Goal: Task Accomplishment & Management: Complete application form

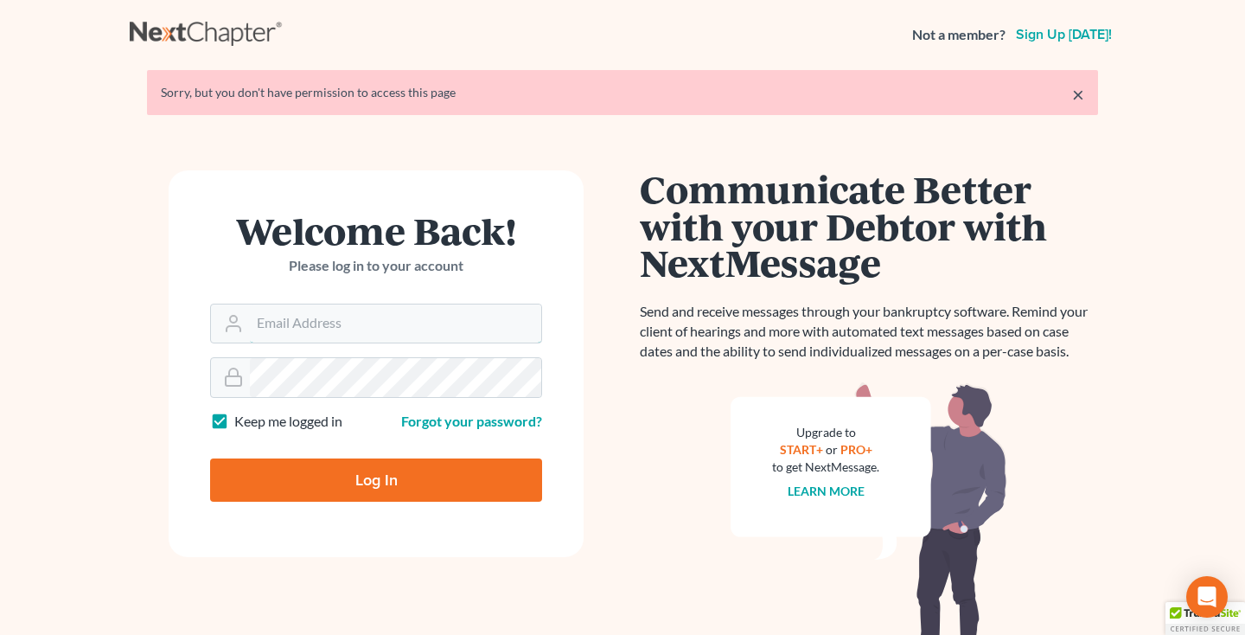
type input "[EMAIL_ADDRESS][DOMAIN_NAME]"
click at [322, 478] on input "Log In" at bounding box center [376, 479] width 332 height 43
type input "Thinking..."
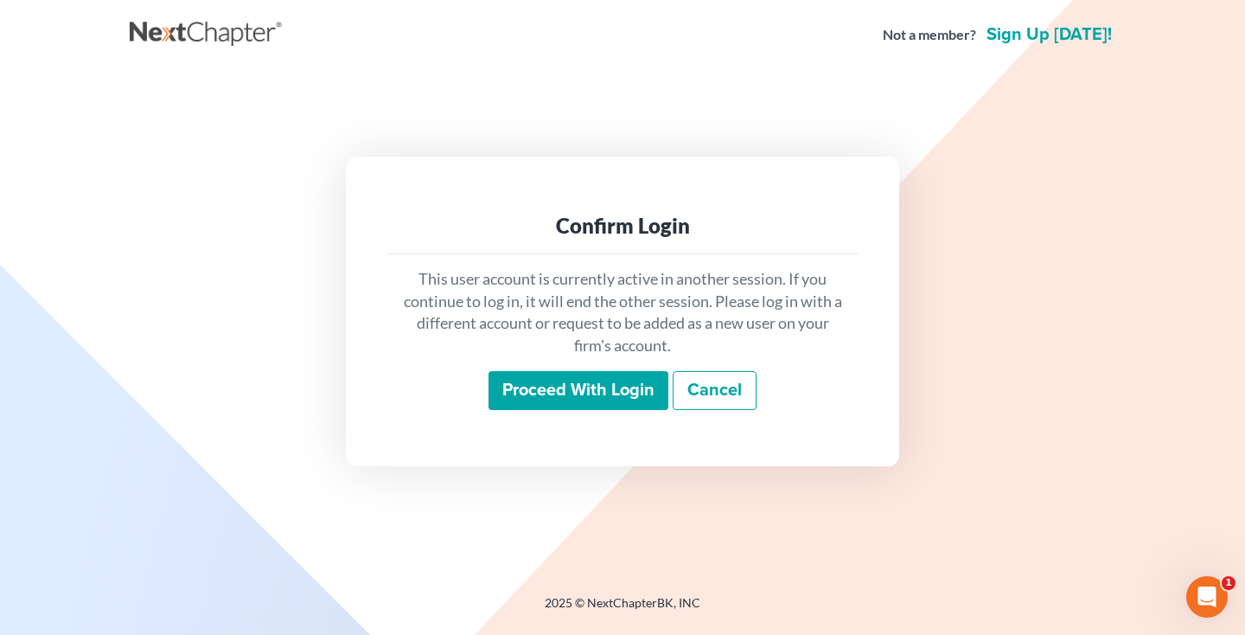
click at [577, 403] on input "Proceed with login" at bounding box center [579, 391] width 180 height 40
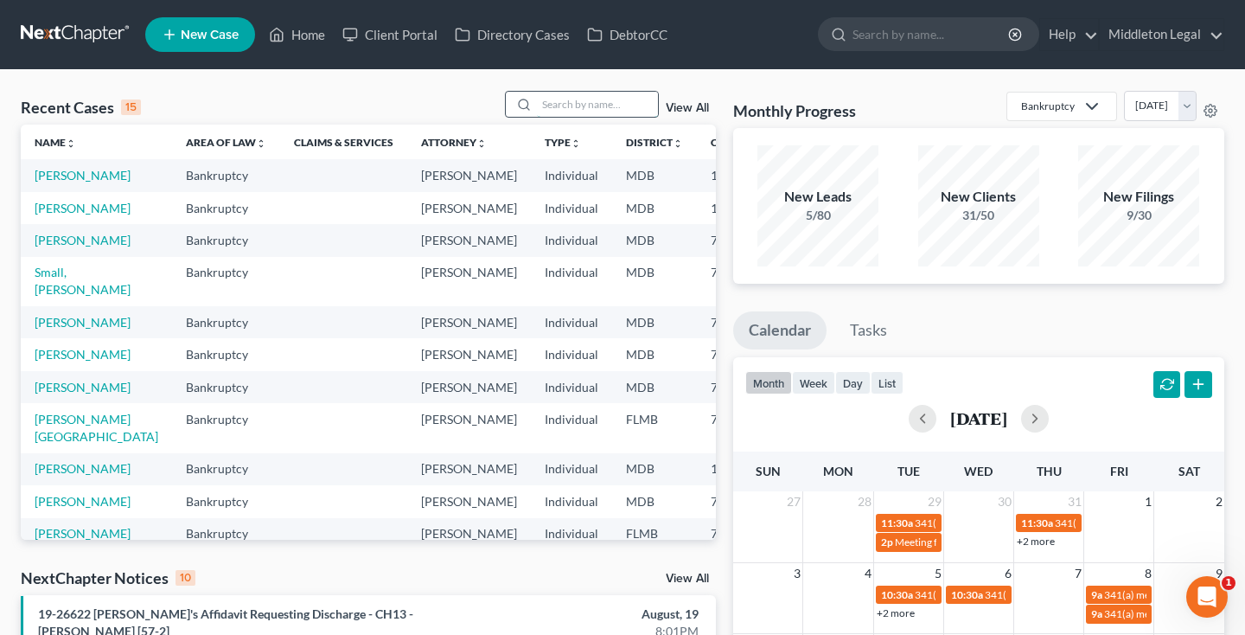
click at [625, 110] on input "search" at bounding box center [597, 104] width 121 height 25
type input "[PERSON_NAME]"
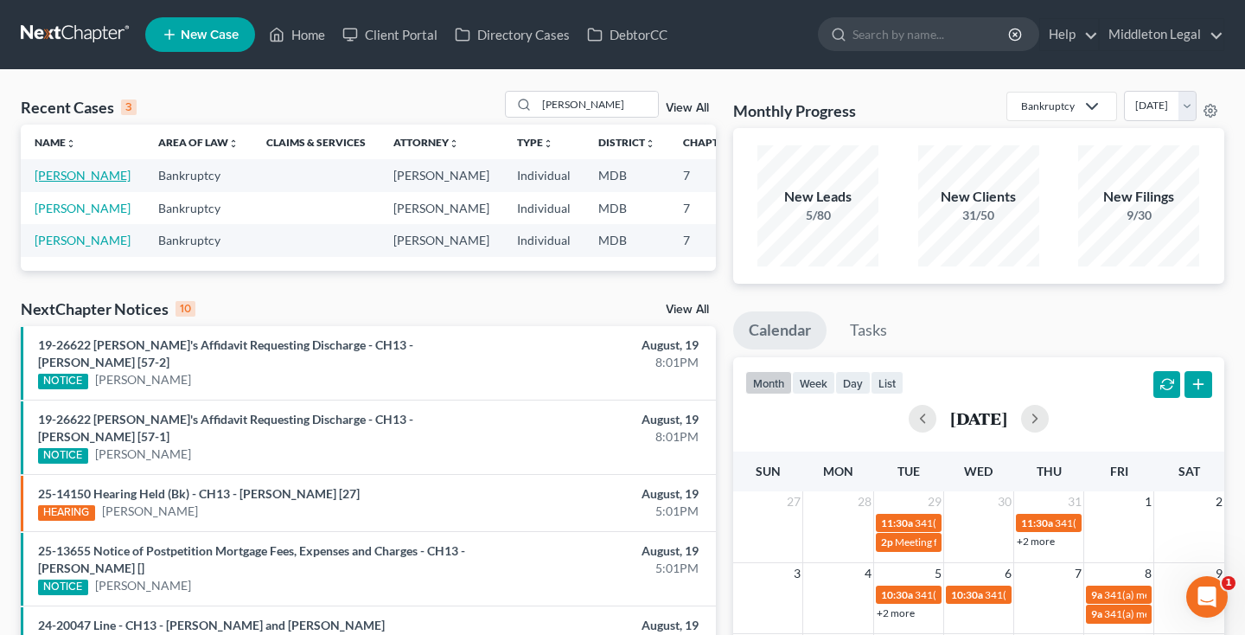
click at [58, 182] on link "[PERSON_NAME]" at bounding box center [83, 175] width 96 height 15
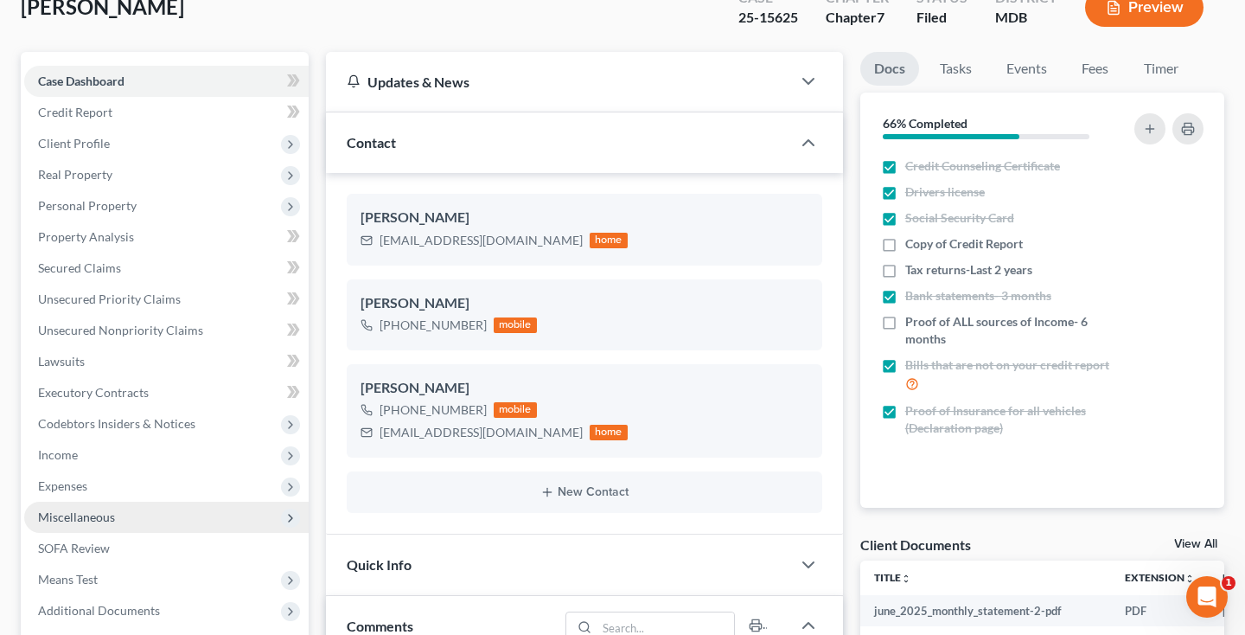
scroll to position [98, 0]
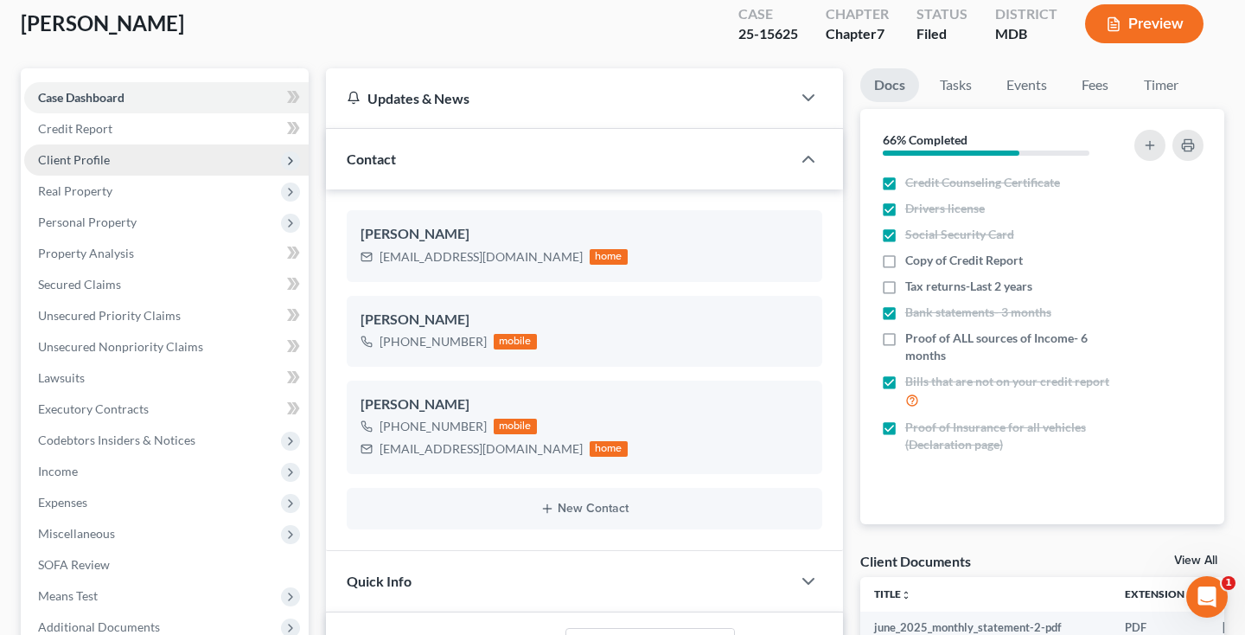
click at [99, 158] on span "Client Profile" at bounding box center [74, 159] width 72 height 15
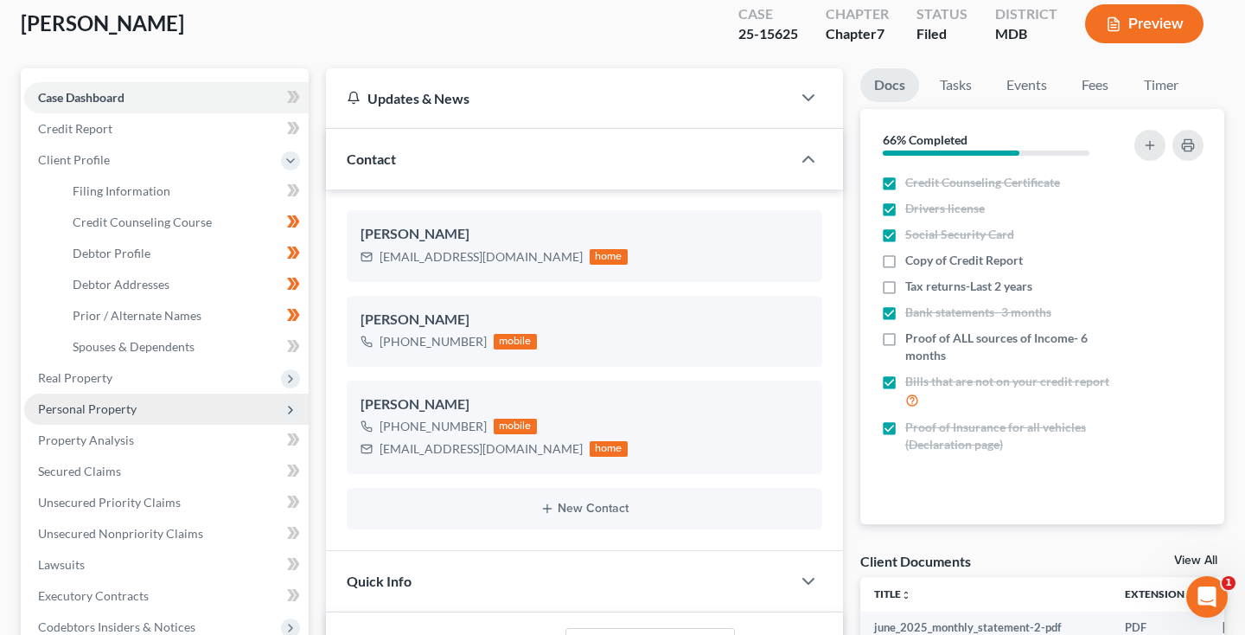
click at [102, 406] on span "Personal Property" at bounding box center [87, 408] width 99 height 15
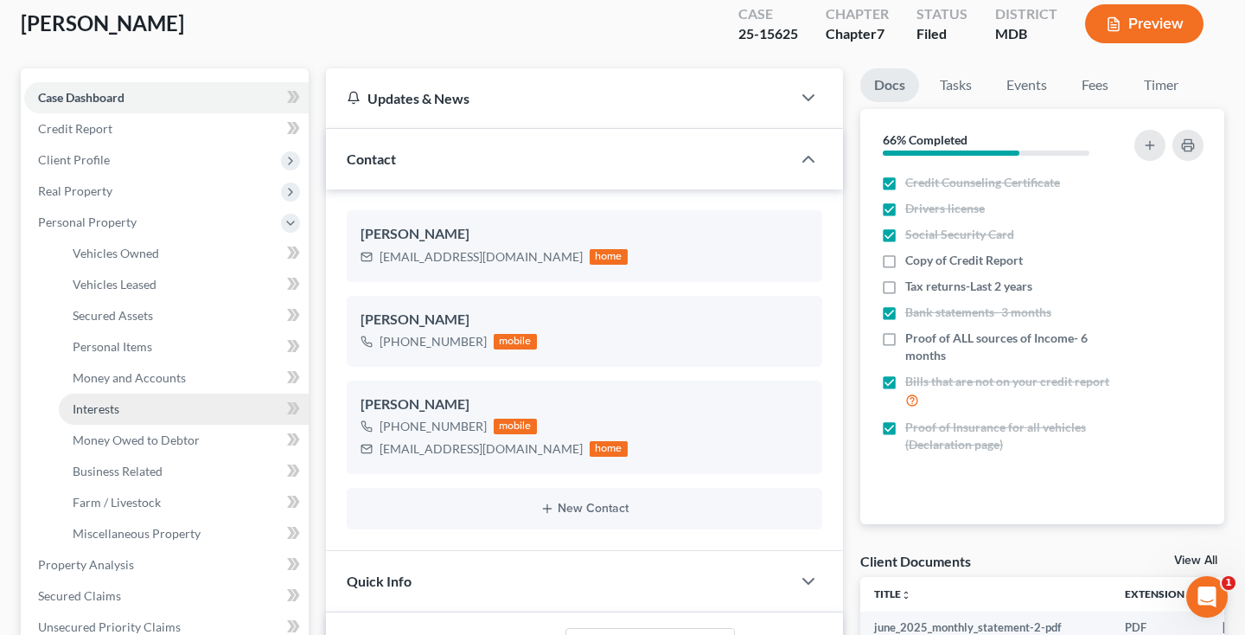
click at [143, 398] on link "Interests" at bounding box center [184, 408] width 250 height 31
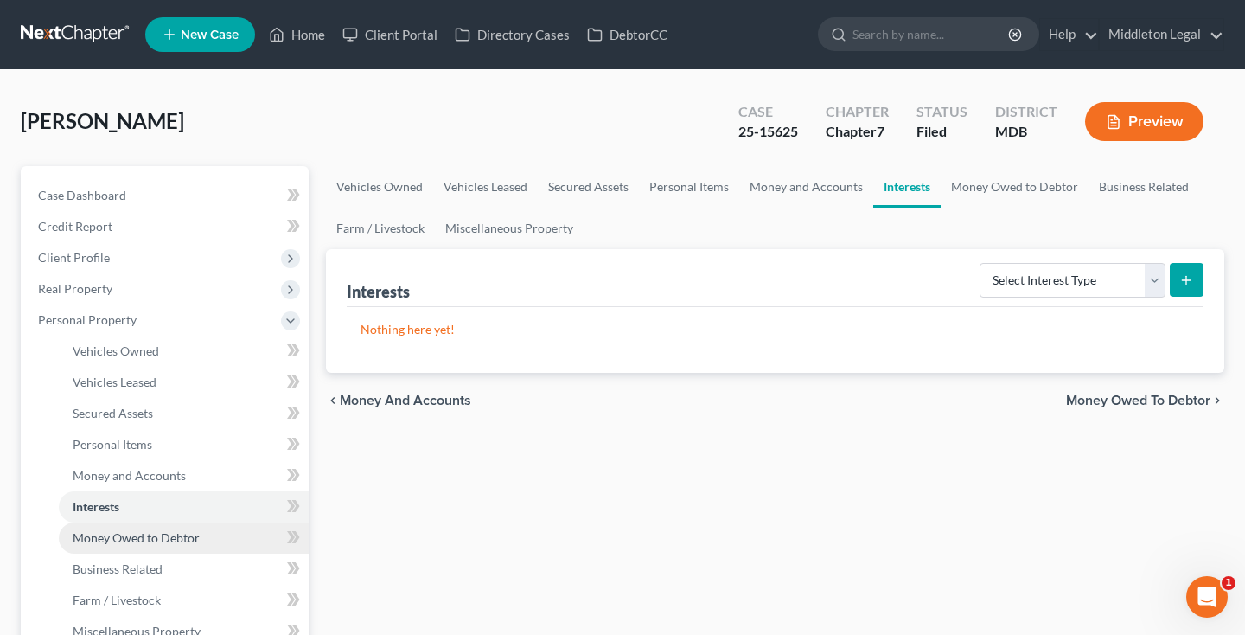
click at [145, 532] on span "Money Owed to Debtor" at bounding box center [136, 537] width 127 height 15
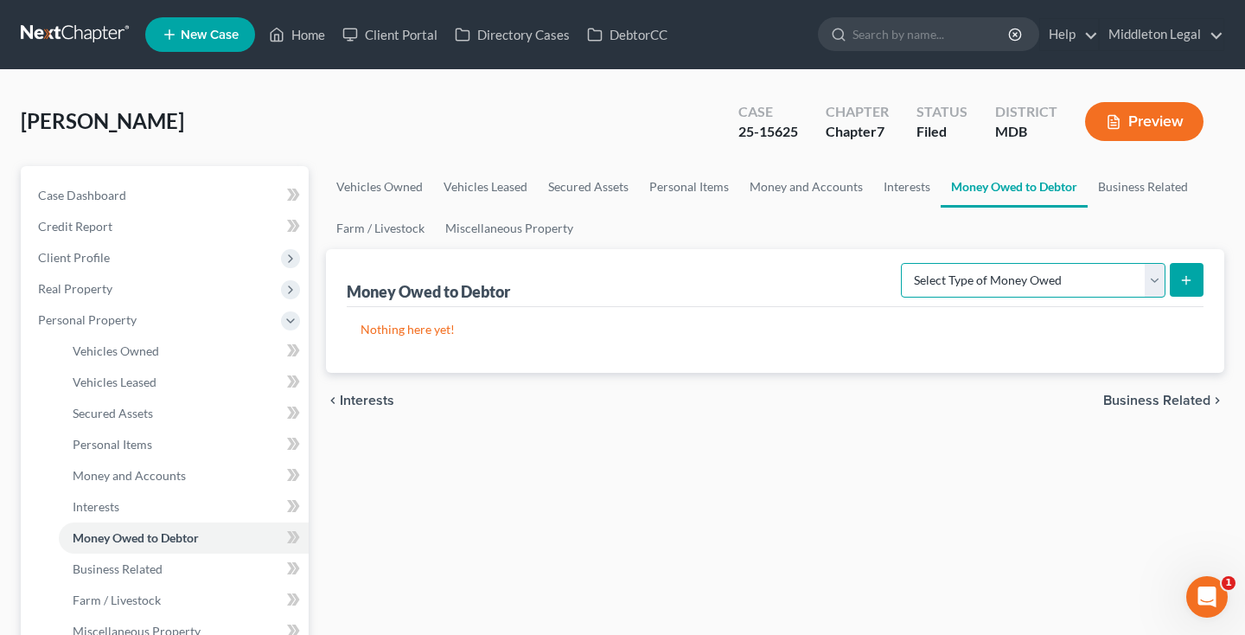
select select "claims_against_third_parties"
click at [1180, 280] on icon "submit" at bounding box center [1186, 280] width 14 height 14
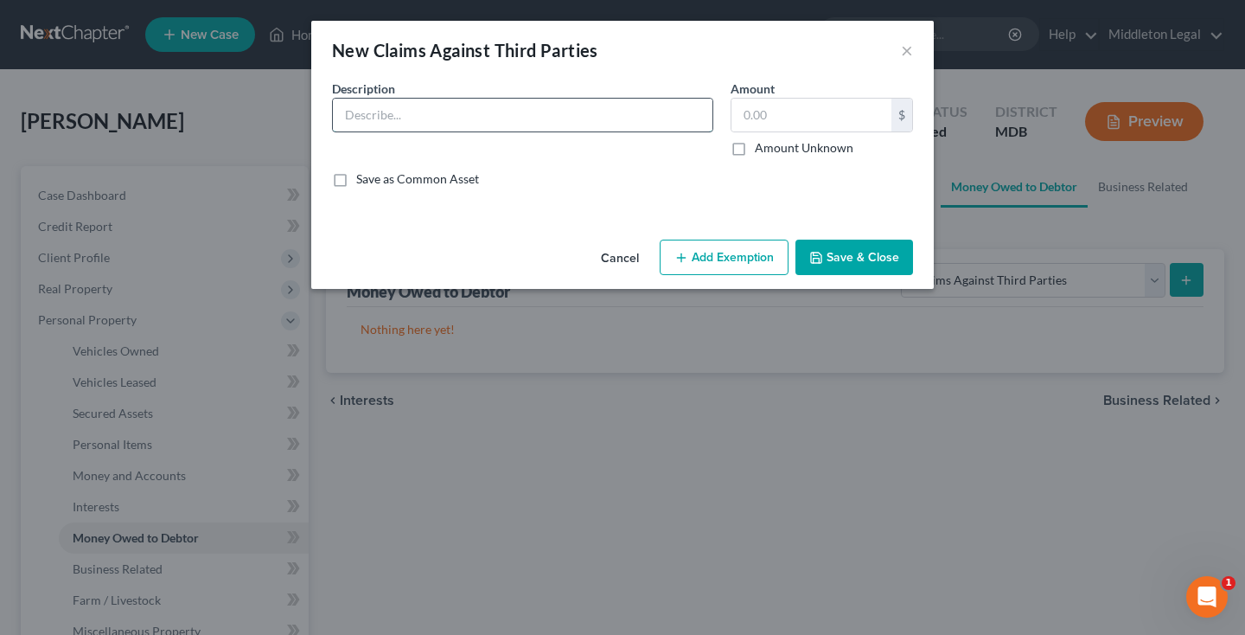
click at [639, 108] on input "text" at bounding box center [523, 115] width 380 height 33
type input "Crypto Scam"
click at [814, 118] on input "text" at bounding box center [811, 115] width 160 height 33
type input "333,000"
click at [382, 117] on input "Crypto Scam" at bounding box center [523, 115] width 380 height 33
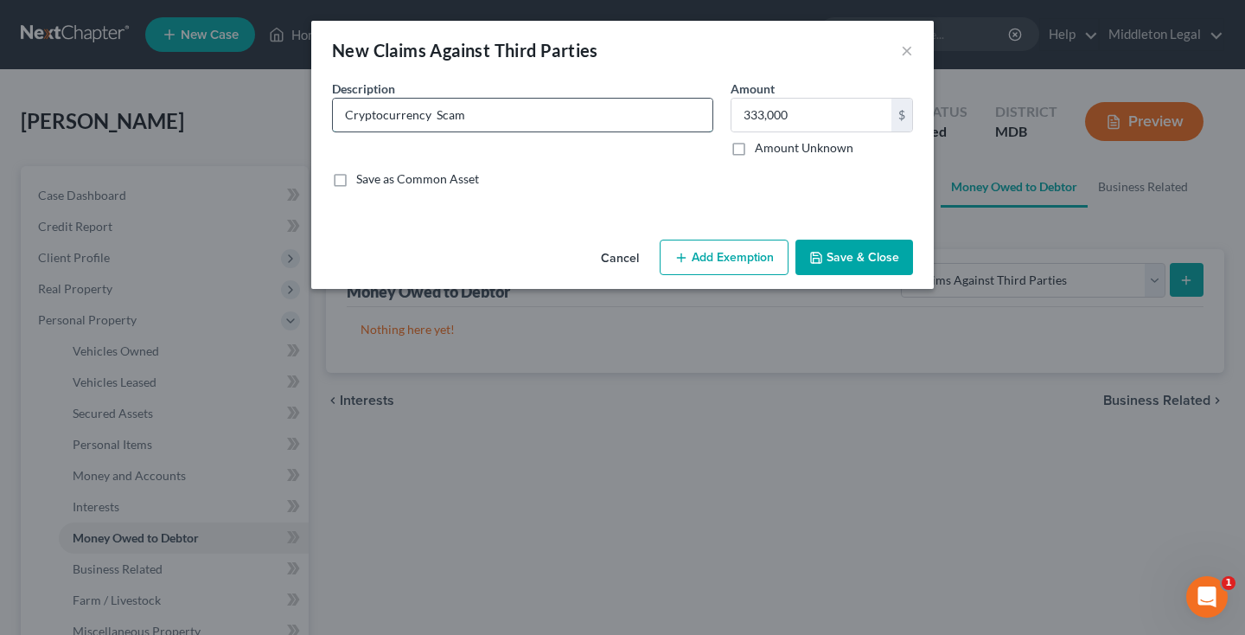
type input "Cryptocurrency Scam"
drag, startPoint x: 433, startPoint y: 99, endPoint x: 747, endPoint y: 274, distance: 359.2
click at [747, 274] on button "Add Exemption" at bounding box center [724, 258] width 129 height 36
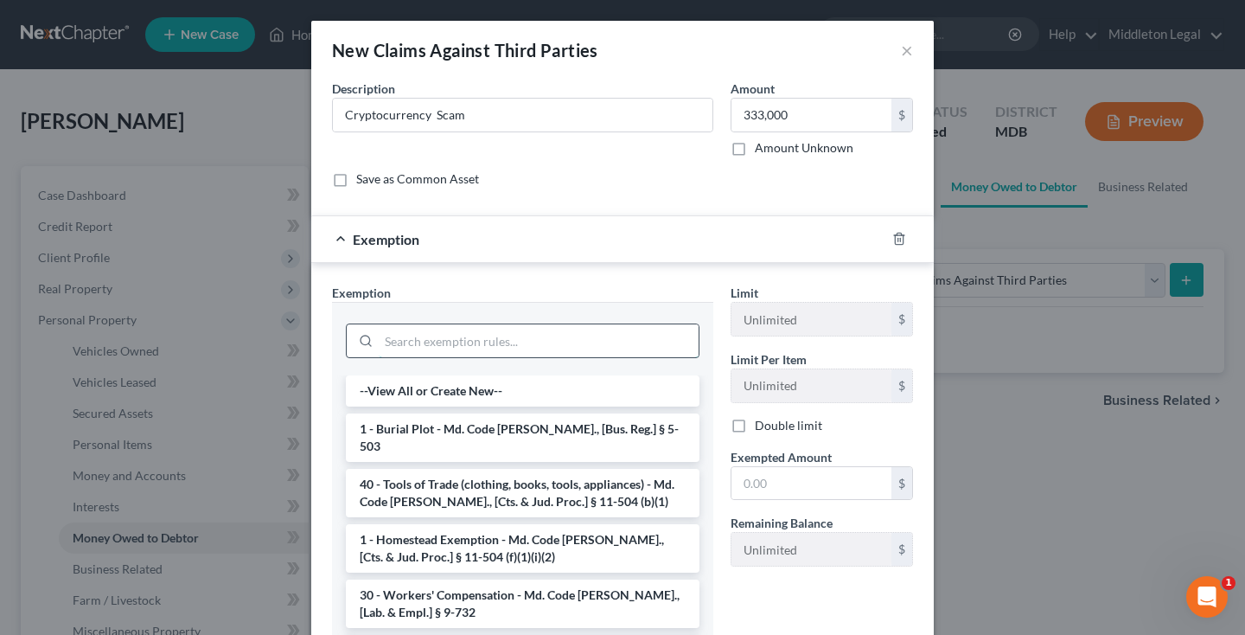
click at [597, 343] on input "search" at bounding box center [539, 340] width 320 height 33
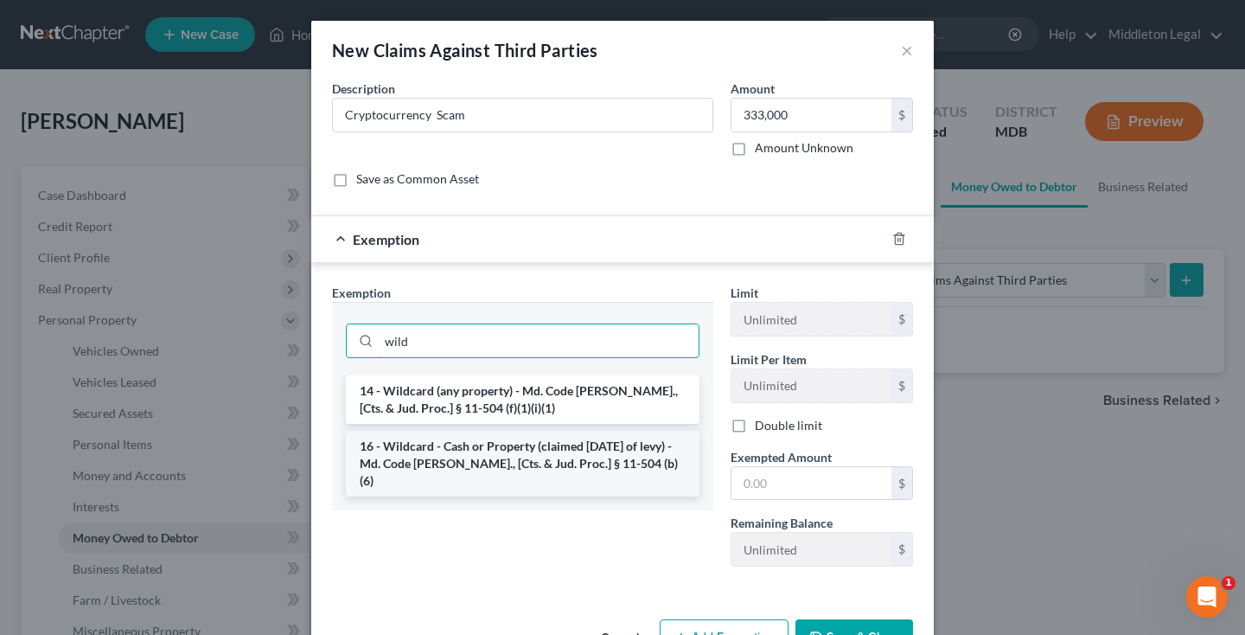
type input "wild"
click at [583, 472] on li "16 - Wildcard - Cash or Property (claimed [DATE] of levy) - Md. Code [PERSON_NA…" at bounding box center [523, 464] width 354 height 66
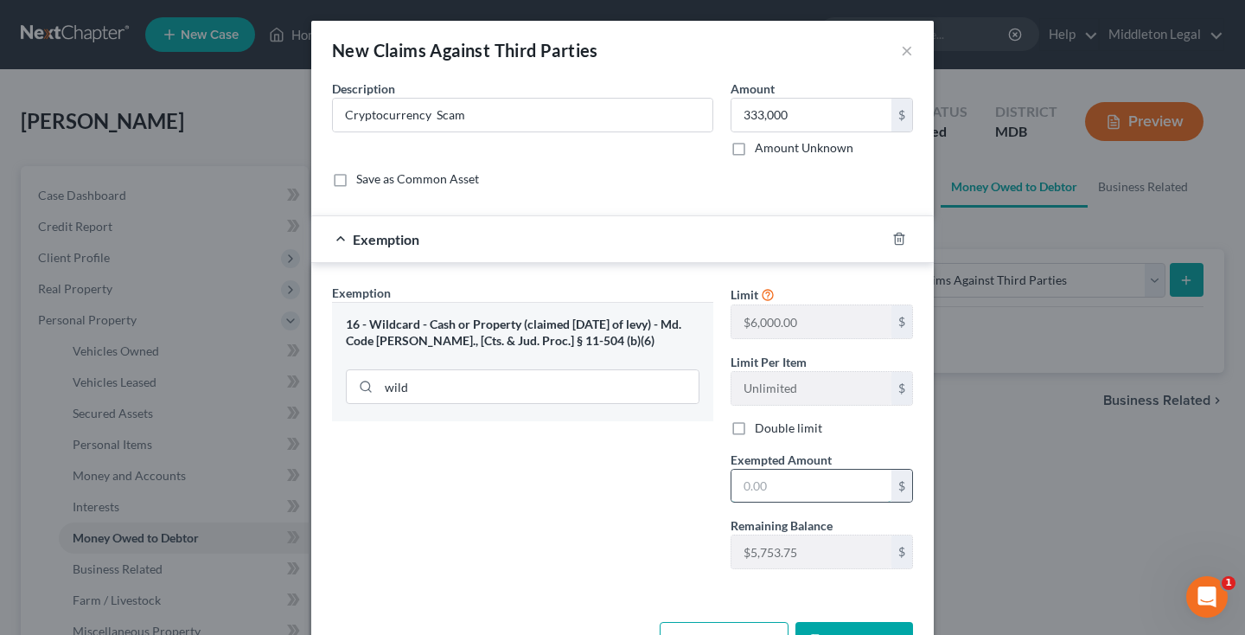
click at [798, 489] on input "text" at bounding box center [811, 485] width 160 height 33
type input "5"
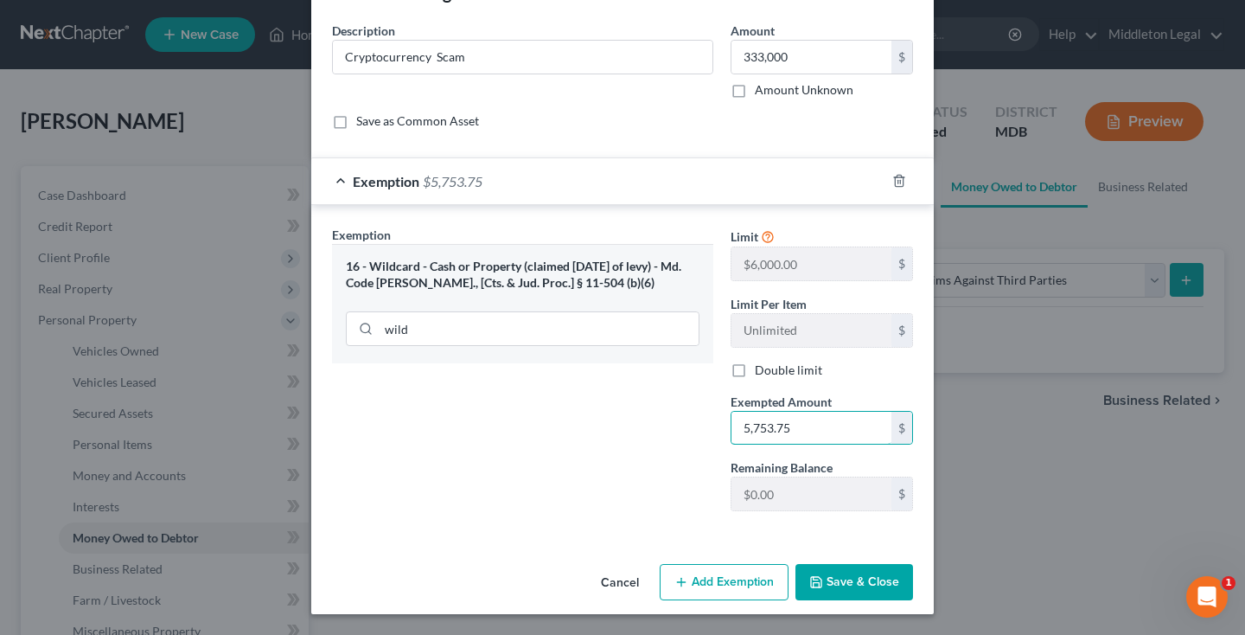
scroll to position [58, 0]
type input "5,753.75"
click at [833, 588] on button "Save & Close" at bounding box center [854, 582] width 118 height 36
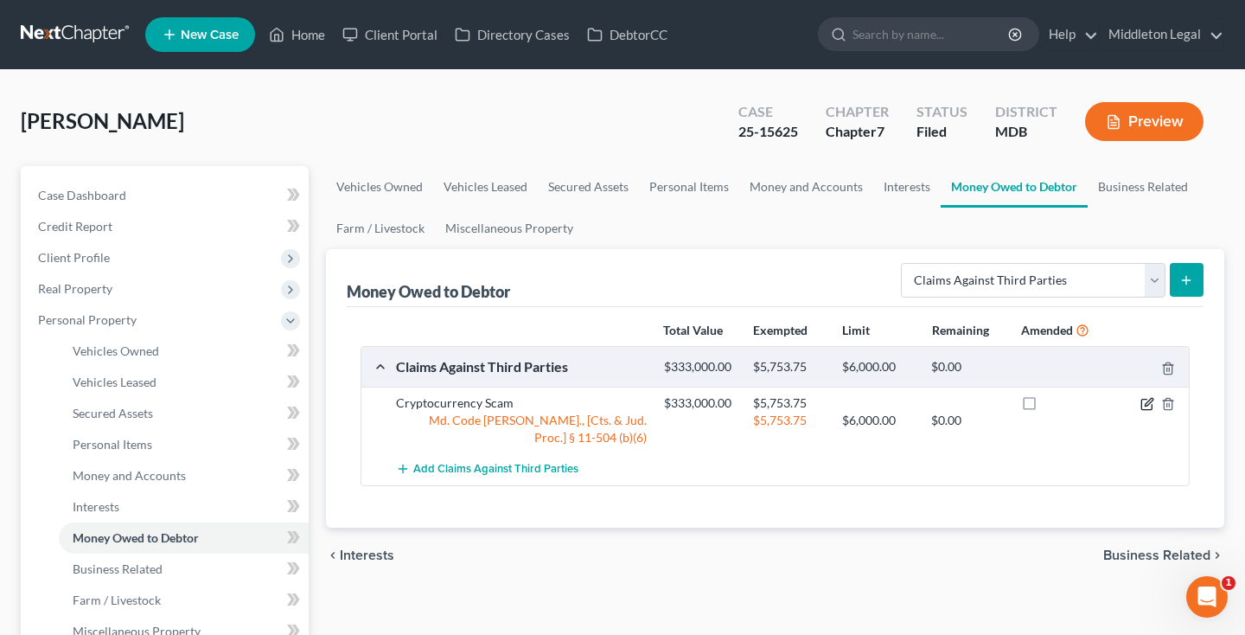
click at [1145, 405] on icon "button" at bounding box center [1149, 402] width 8 height 8
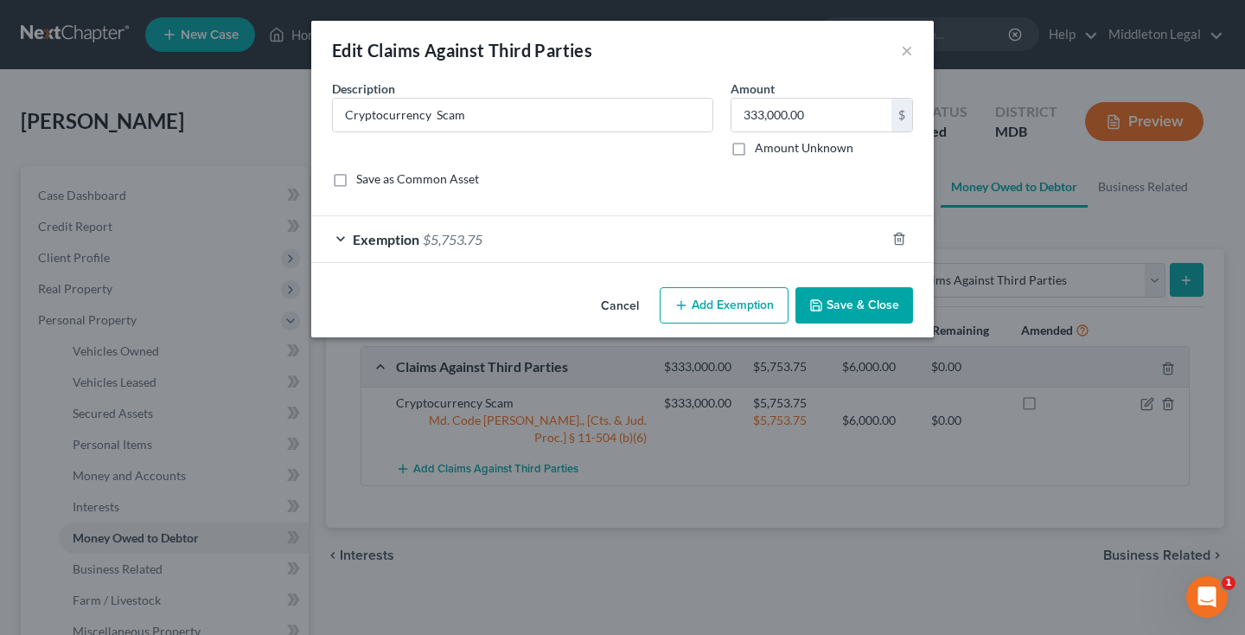
click at [700, 312] on button "Add Exemption" at bounding box center [724, 305] width 129 height 36
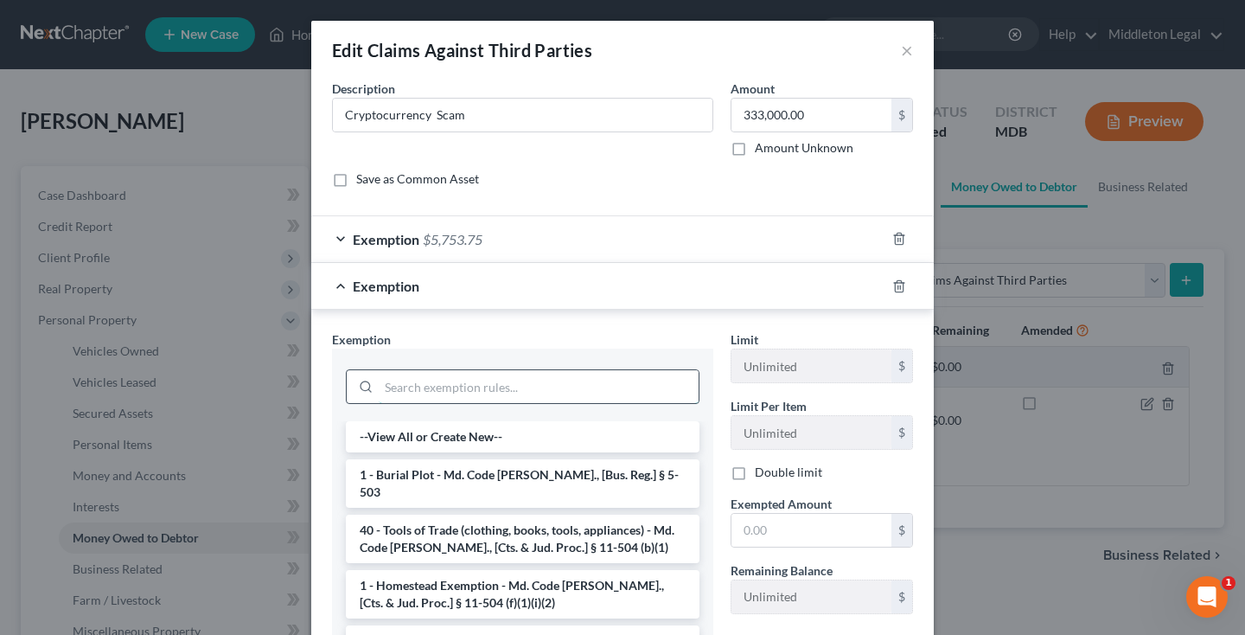
click at [562, 376] on input "search" at bounding box center [539, 386] width 320 height 33
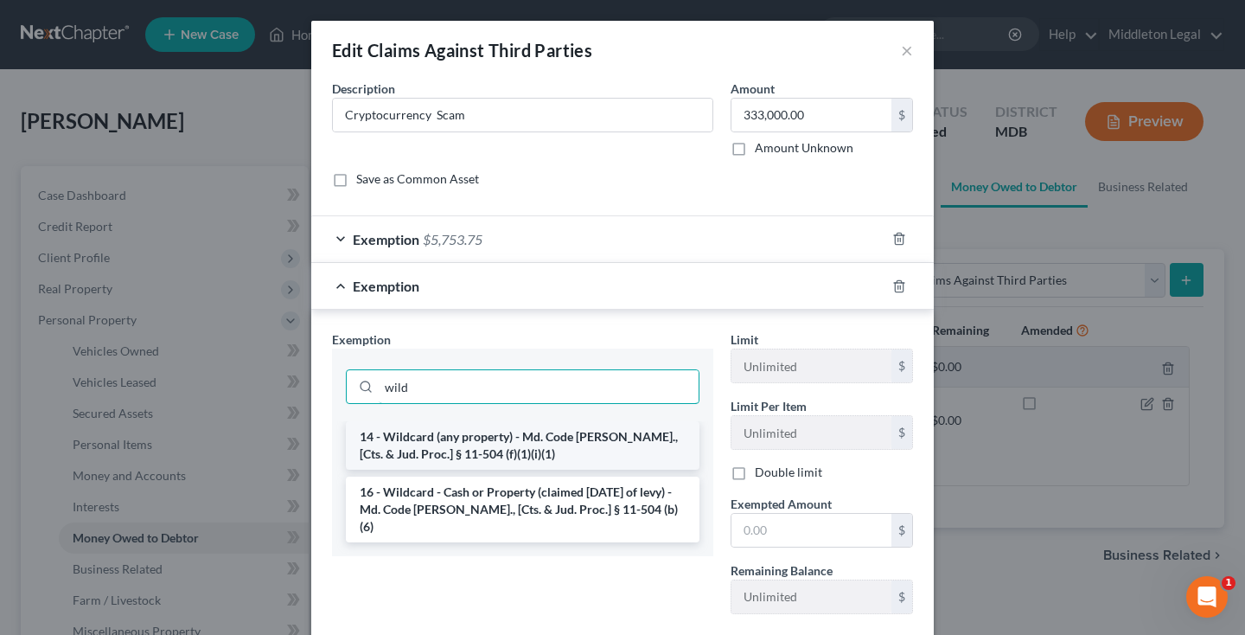
type input "wild"
click at [571, 447] on li "14 - Wildcard (any property) - Md. Code [PERSON_NAME]., [Cts. & Jud. Proc.] § 1…" at bounding box center [523, 445] width 354 height 48
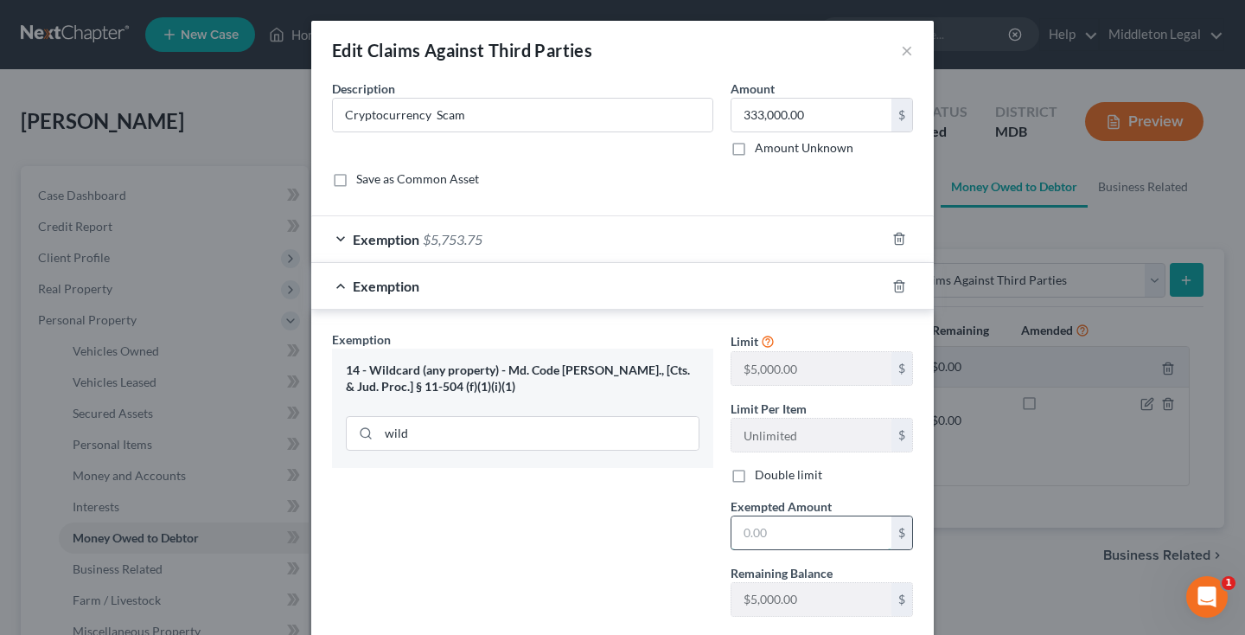
click at [768, 527] on input "text" at bounding box center [811, 532] width 160 height 33
type input "5,000"
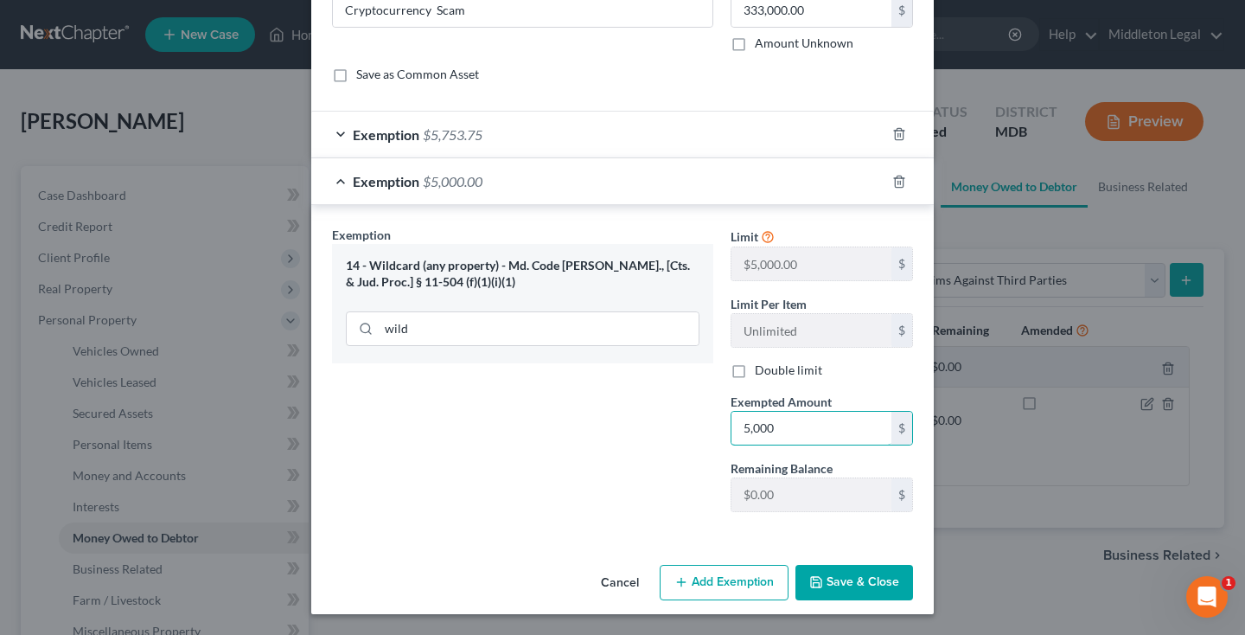
scroll to position [105, 0]
click at [842, 584] on button "Save & Close" at bounding box center [854, 583] width 118 height 36
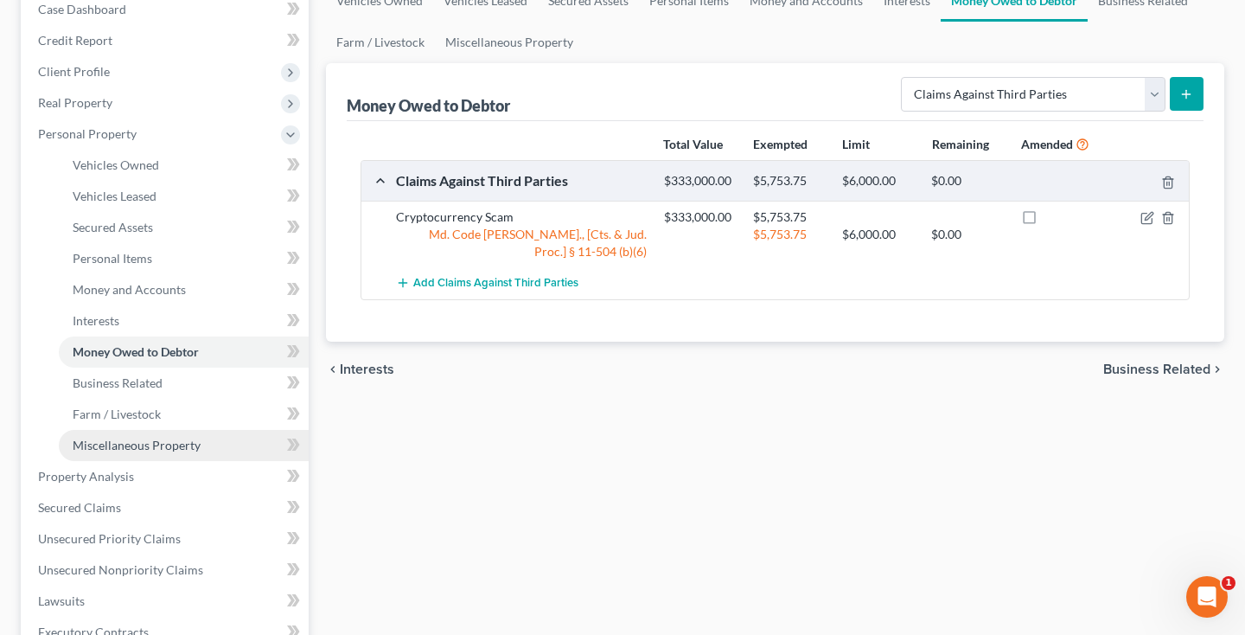
scroll to position [203, 0]
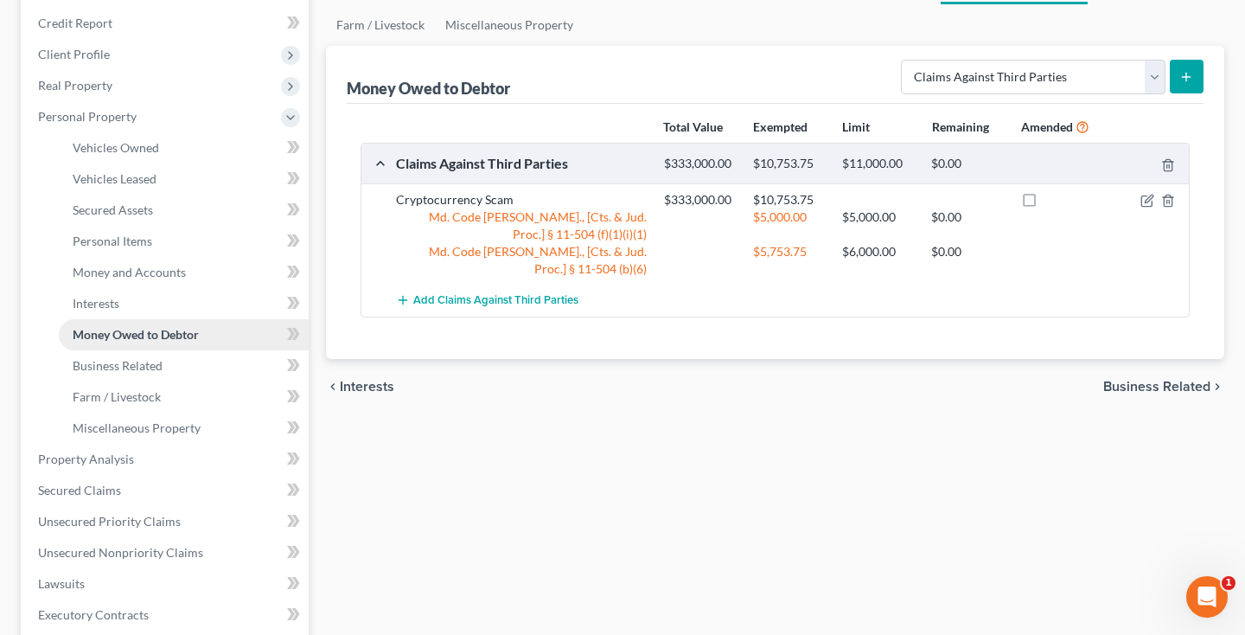
click at [140, 335] on span "Money Owed to Debtor" at bounding box center [136, 334] width 126 height 15
click at [144, 373] on link "Business Related" at bounding box center [184, 365] width 250 height 31
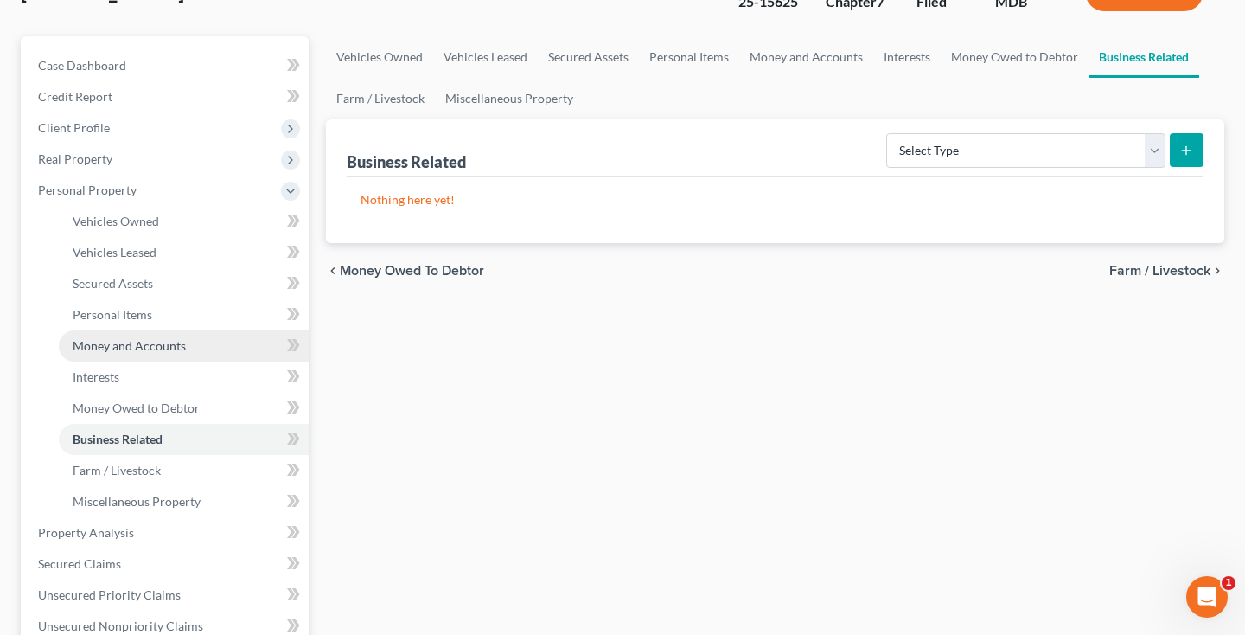
scroll to position [172, 0]
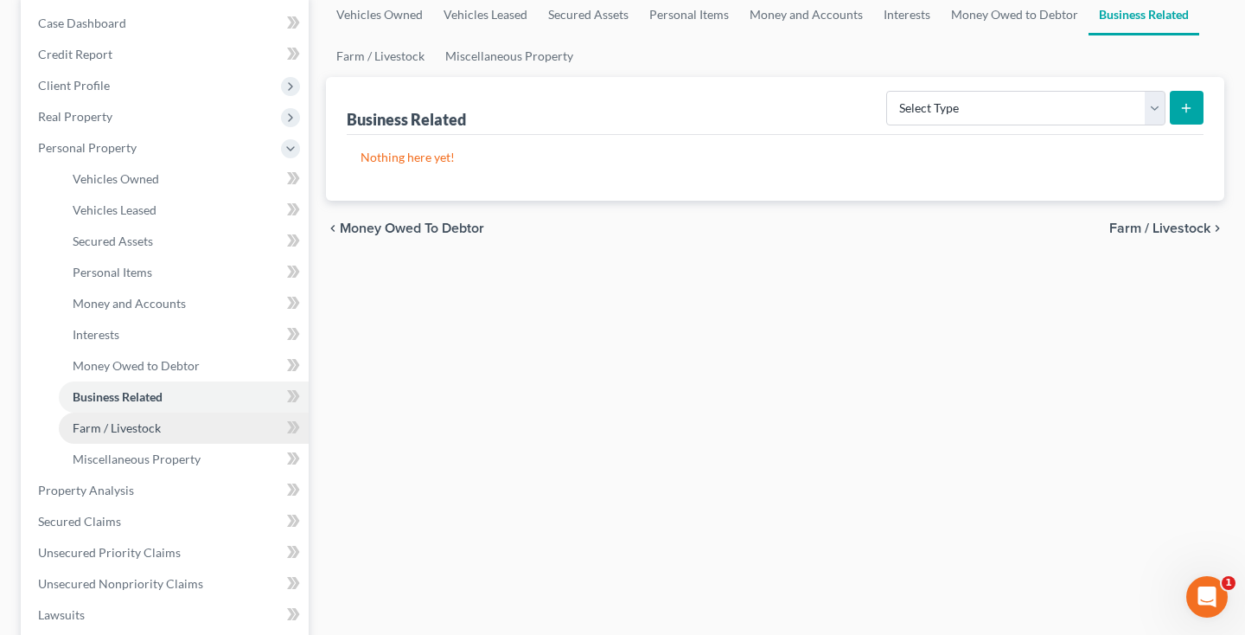
click at [136, 432] on span "Farm / Livestock" at bounding box center [117, 427] width 88 height 15
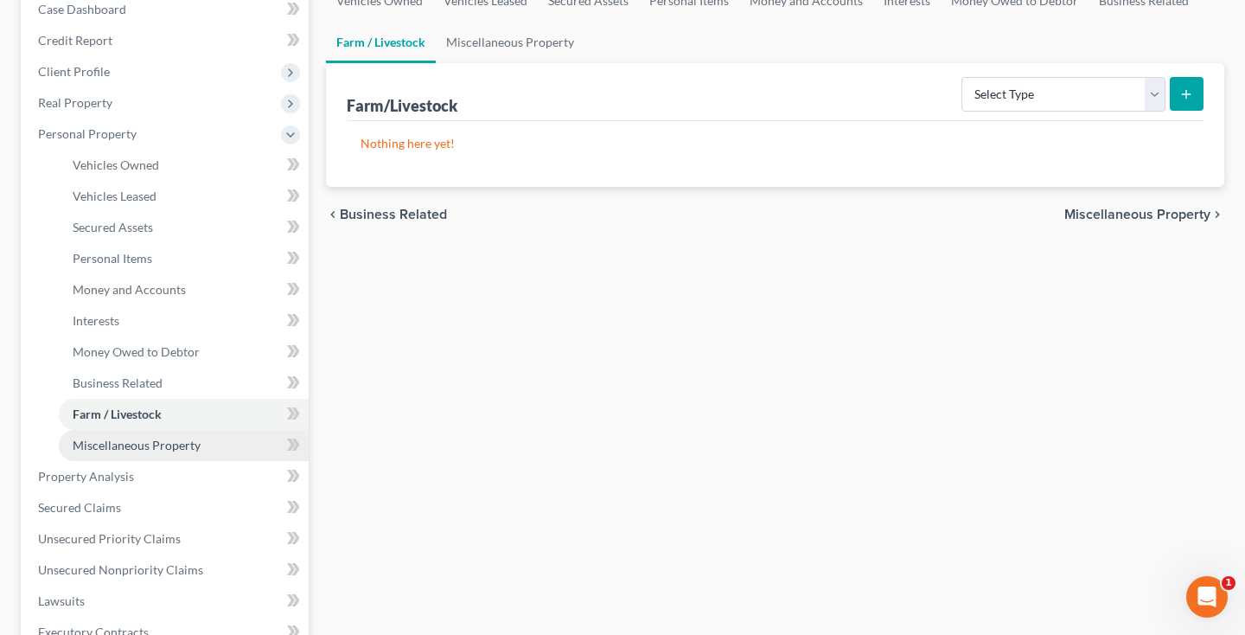
click at [135, 453] on link "Miscellaneous Property" at bounding box center [184, 445] width 250 height 31
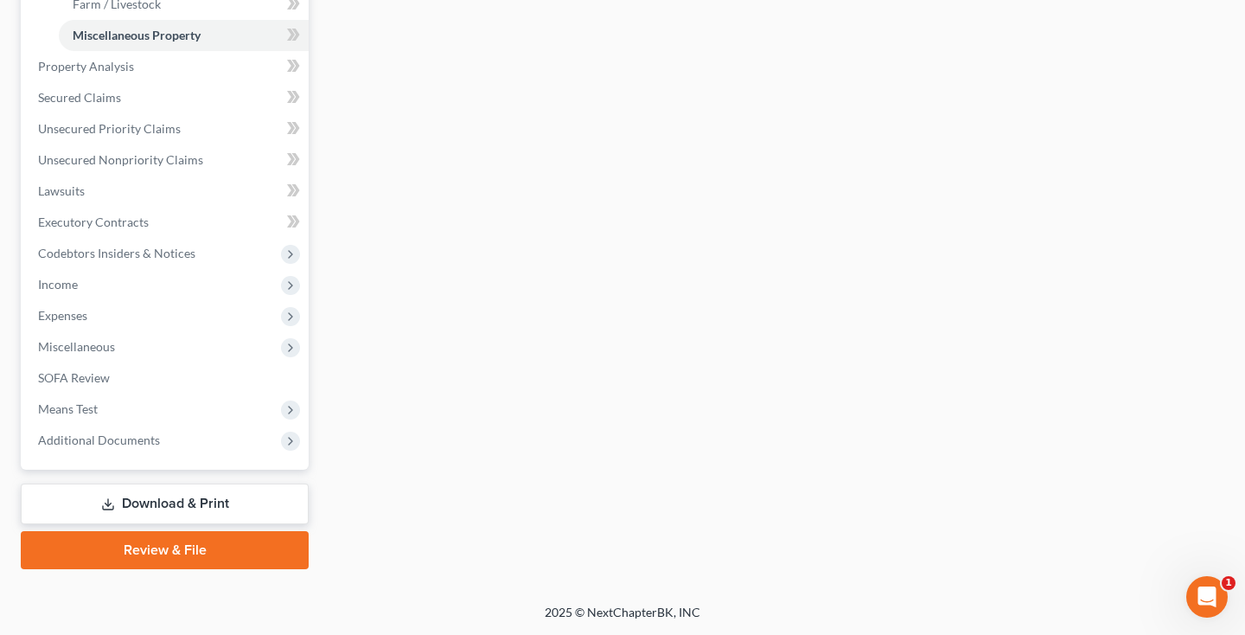
click at [151, 517] on link "Download & Print" at bounding box center [165, 503] width 288 height 41
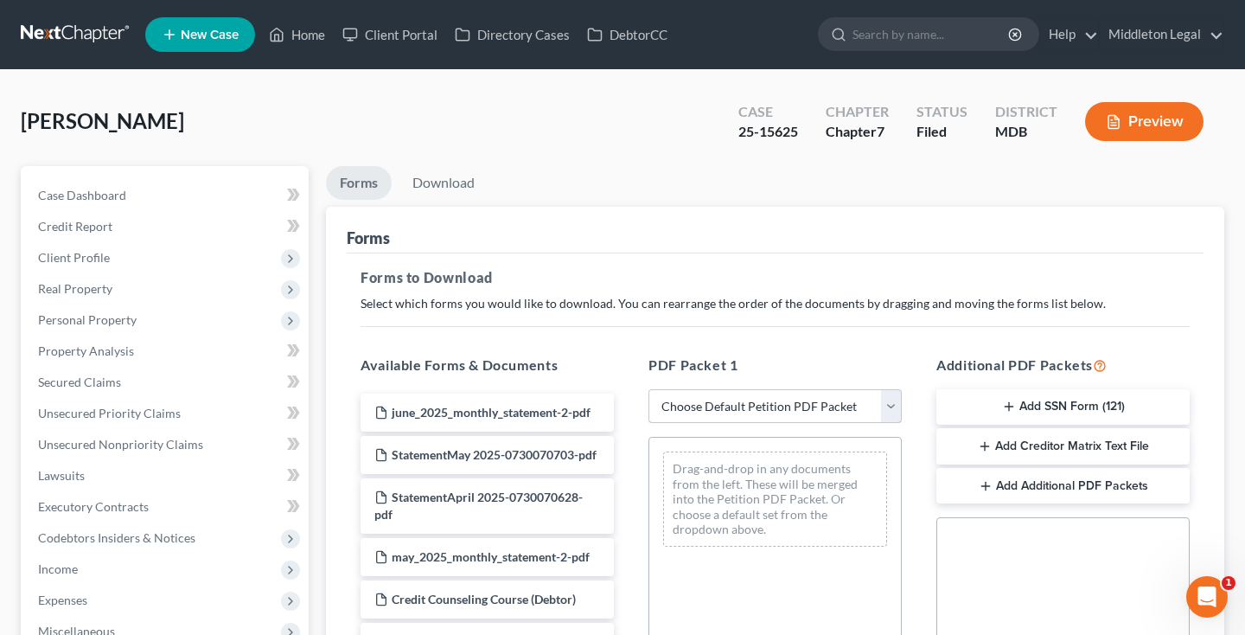
select select "2"
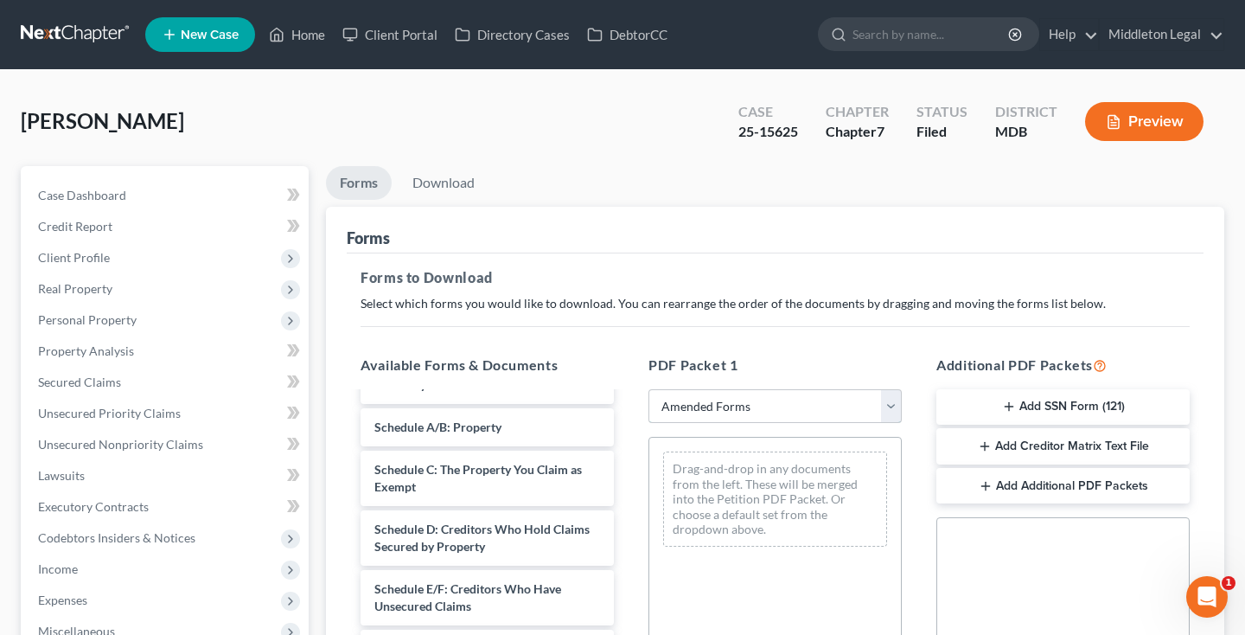
scroll to position [111, 0]
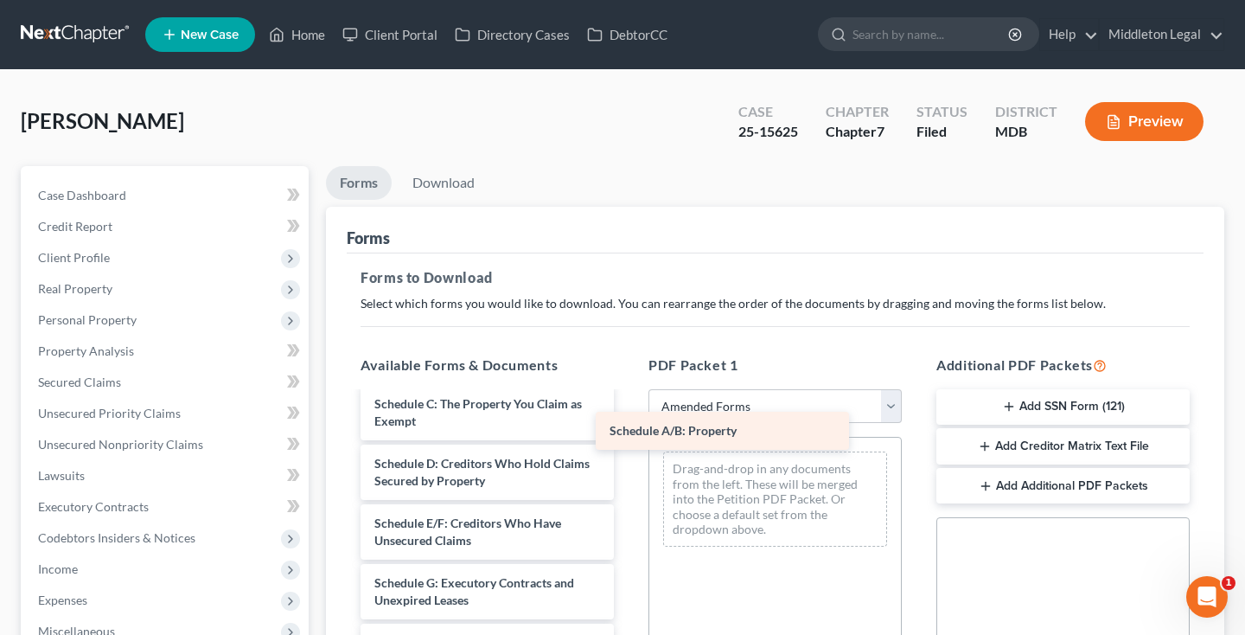
drag, startPoint x: 503, startPoint y: 405, endPoint x: 759, endPoint y: 435, distance: 257.7
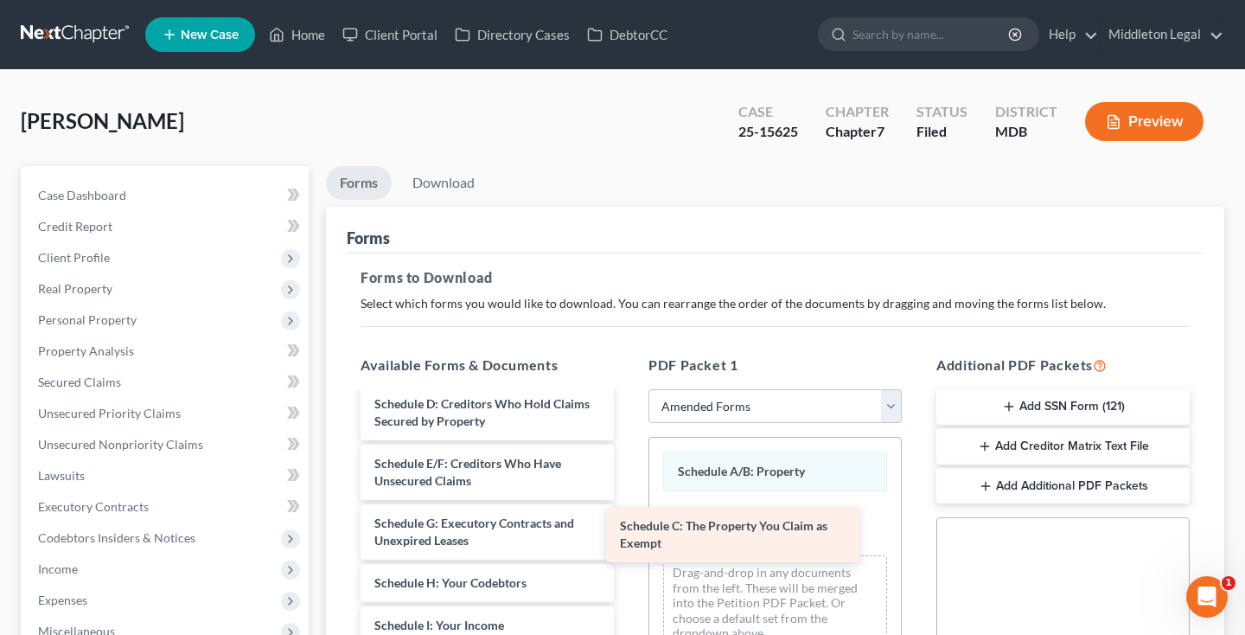
drag, startPoint x: 517, startPoint y: 410, endPoint x: 758, endPoint y: 530, distance: 269.5
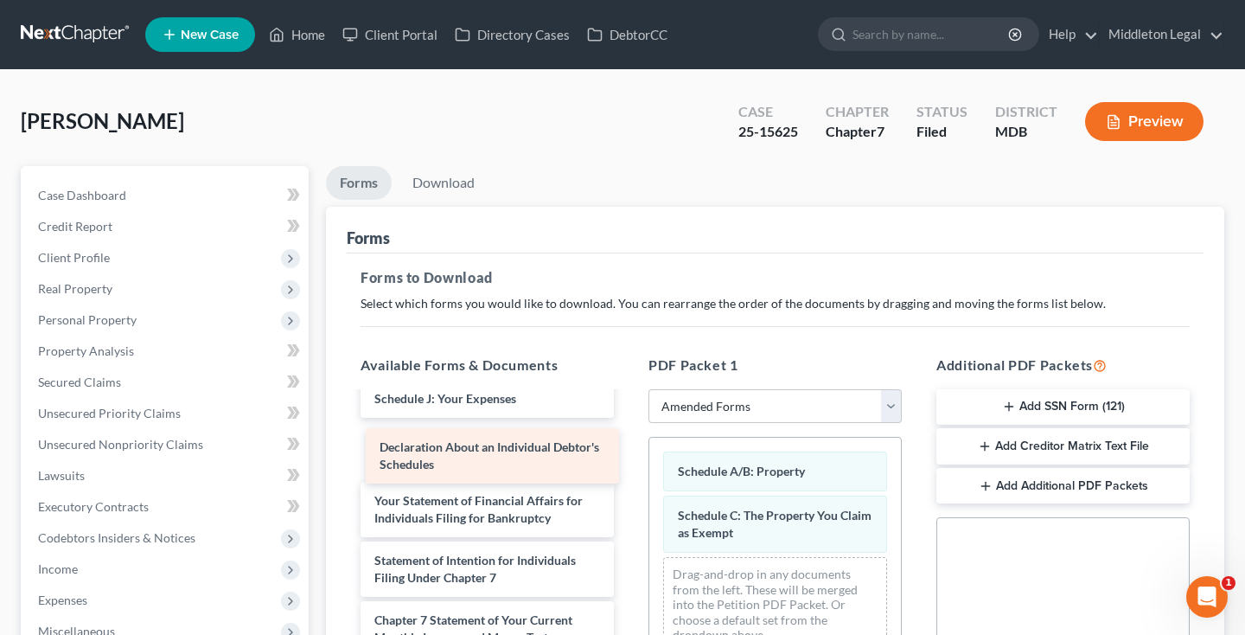
scroll to position [320, 0]
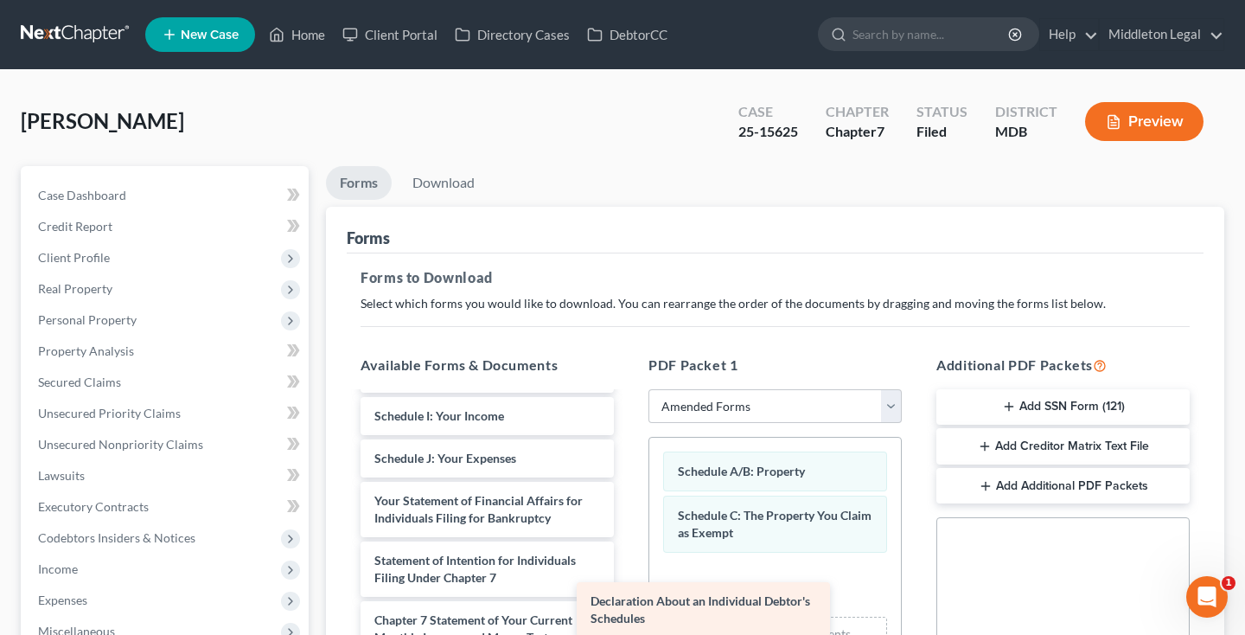
drag, startPoint x: 516, startPoint y: 439, endPoint x: 786, endPoint y: 591, distance: 309.3
click at [628, 594] on div "Declaration About an Individual Debtor's Schedules Voluntary Petition for Indiv…" at bounding box center [487, 466] width 281 height 787
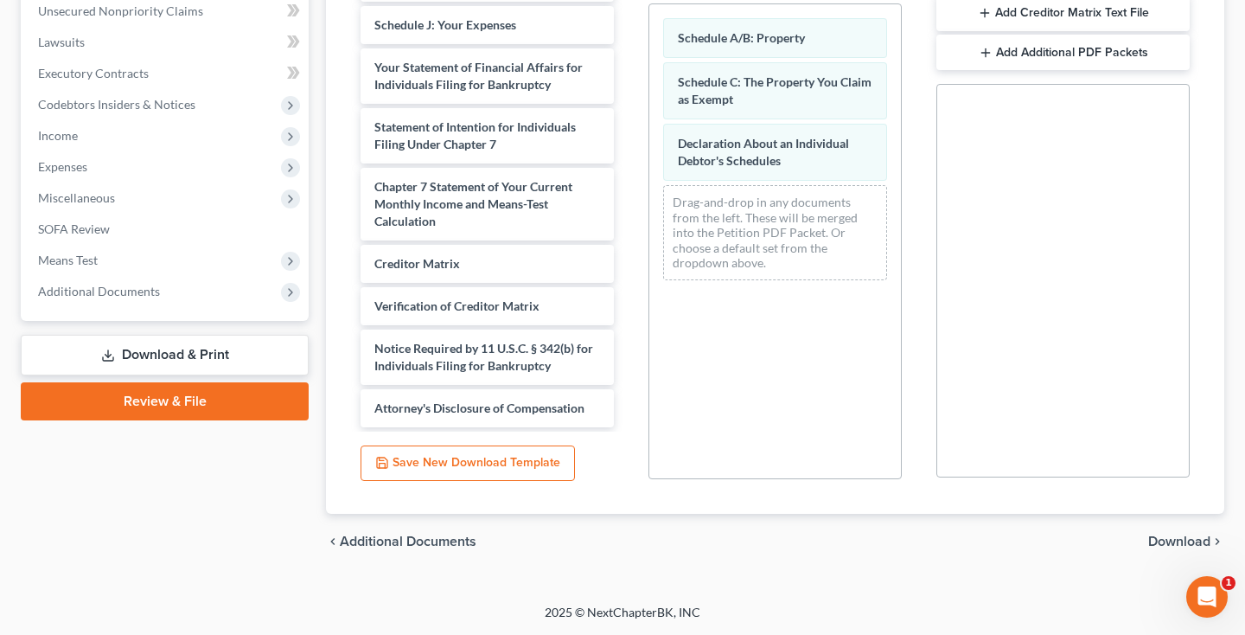
click at [1179, 540] on span "Download" at bounding box center [1179, 541] width 62 height 14
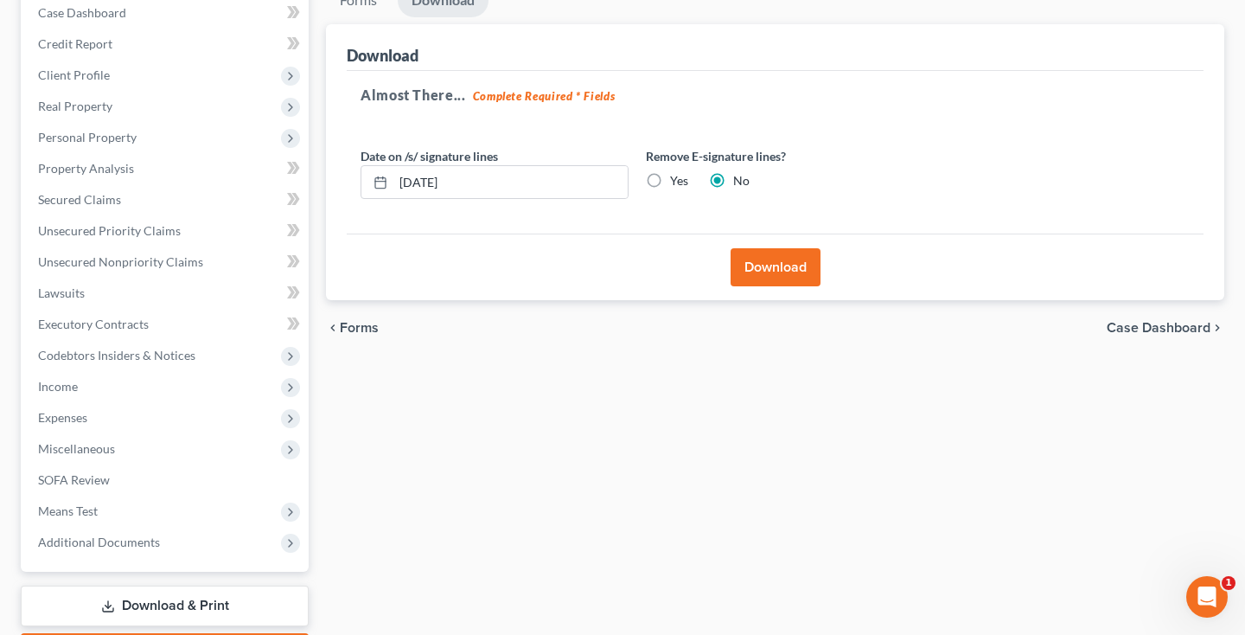
scroll to position [156, 0]
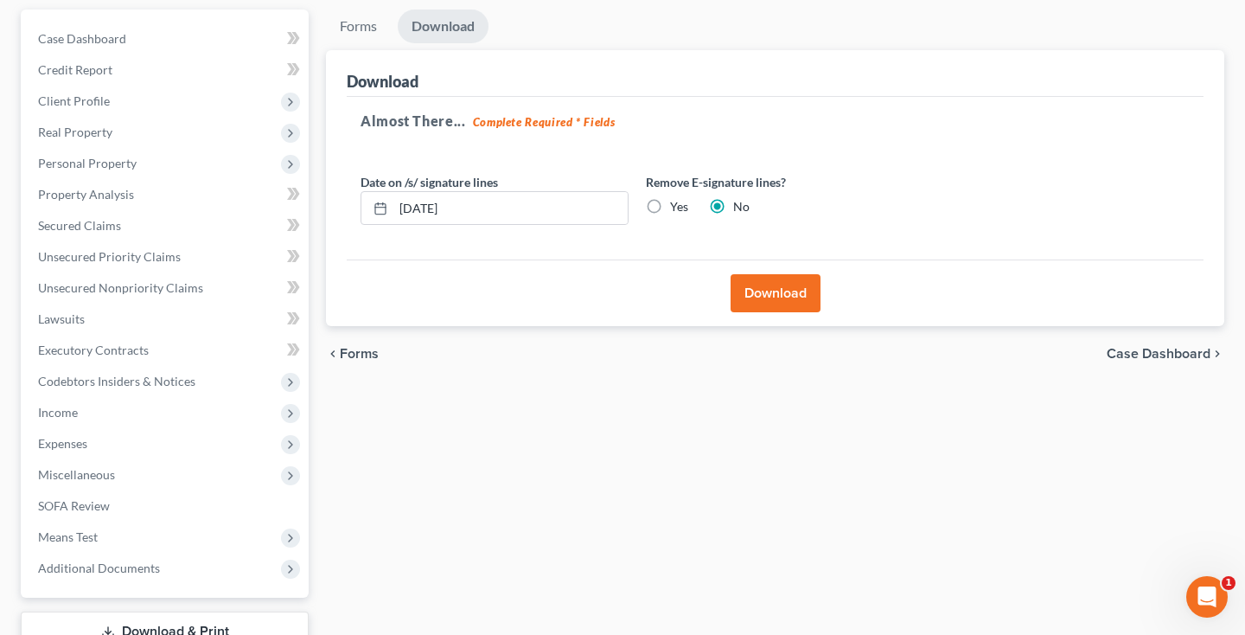
click at [799, 284] on button "Download" at bounding box center [776, 293] width 90 height 38
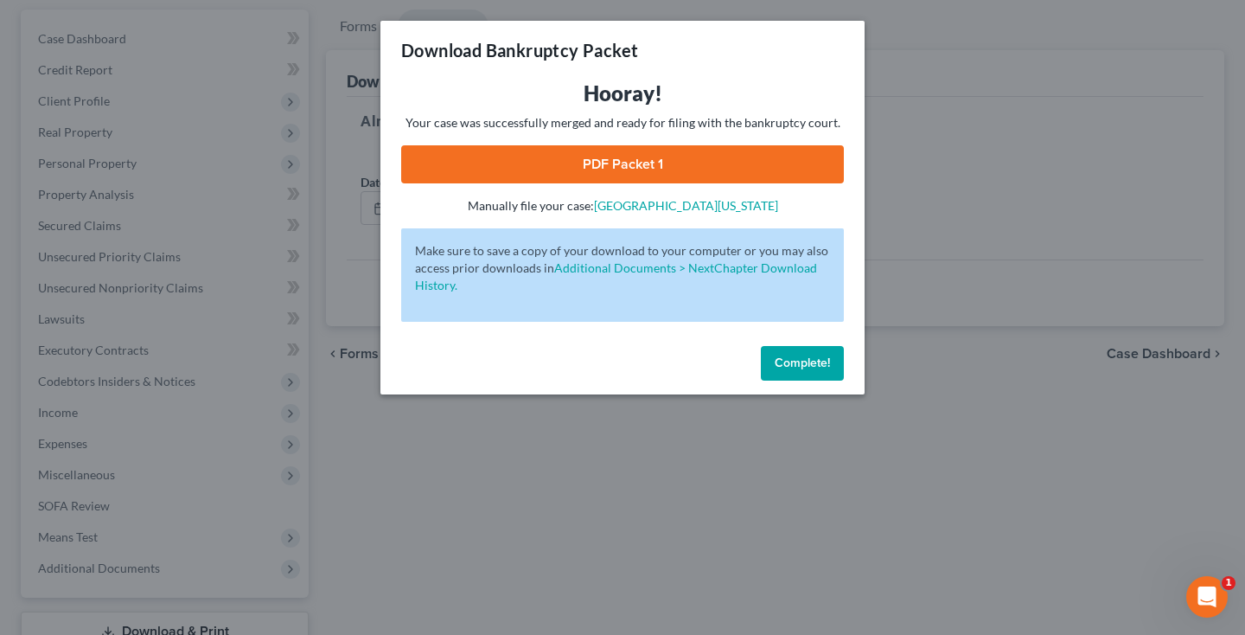
click at [808, 365] on span "Complete!" at bounding box center [802, 362] width 55 height 15
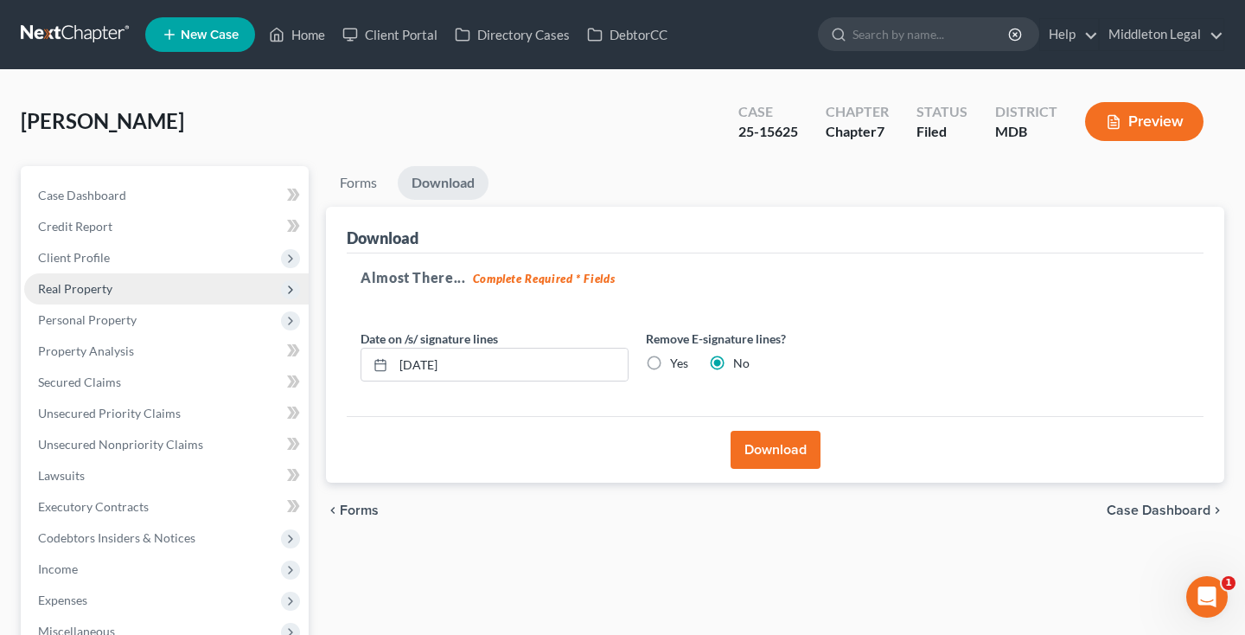
scroll to position [0, 0]
drag, startPoint x: 737, startPoint y: 131, endPoint x: 808, endPoint y: 136, distance: 71.9
click at [808, 136] on div "Case 25-15625" at bounding box center [768, 123] width 87 height 51
copy div "25-15625"
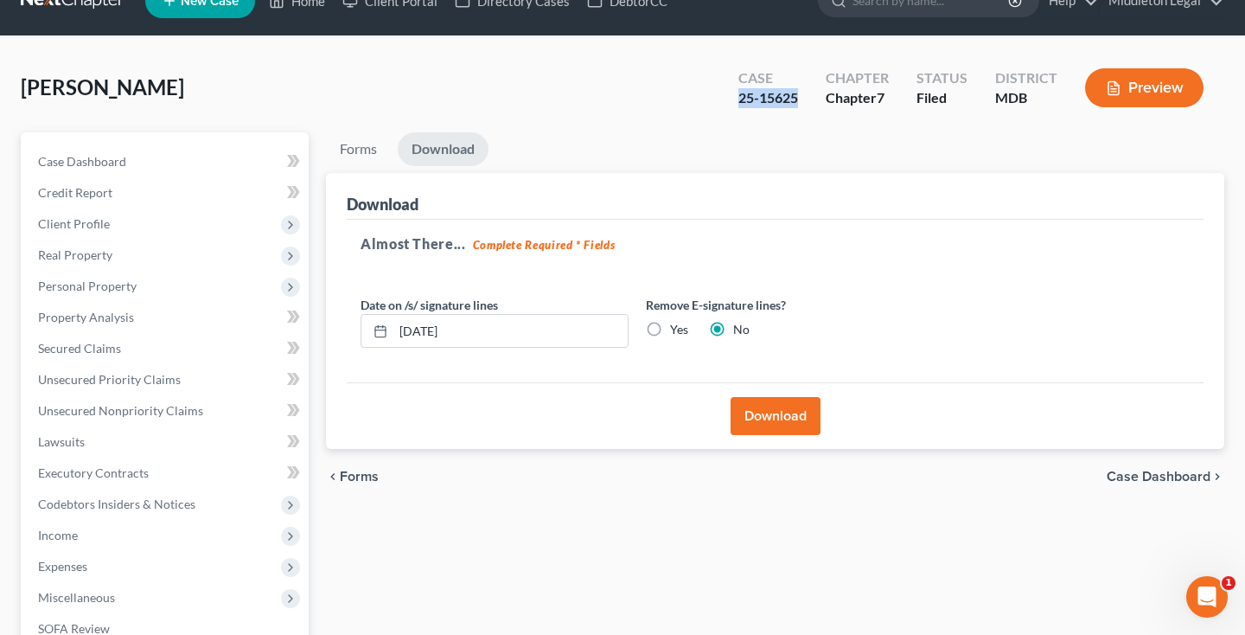
scroll to position [8, 0]
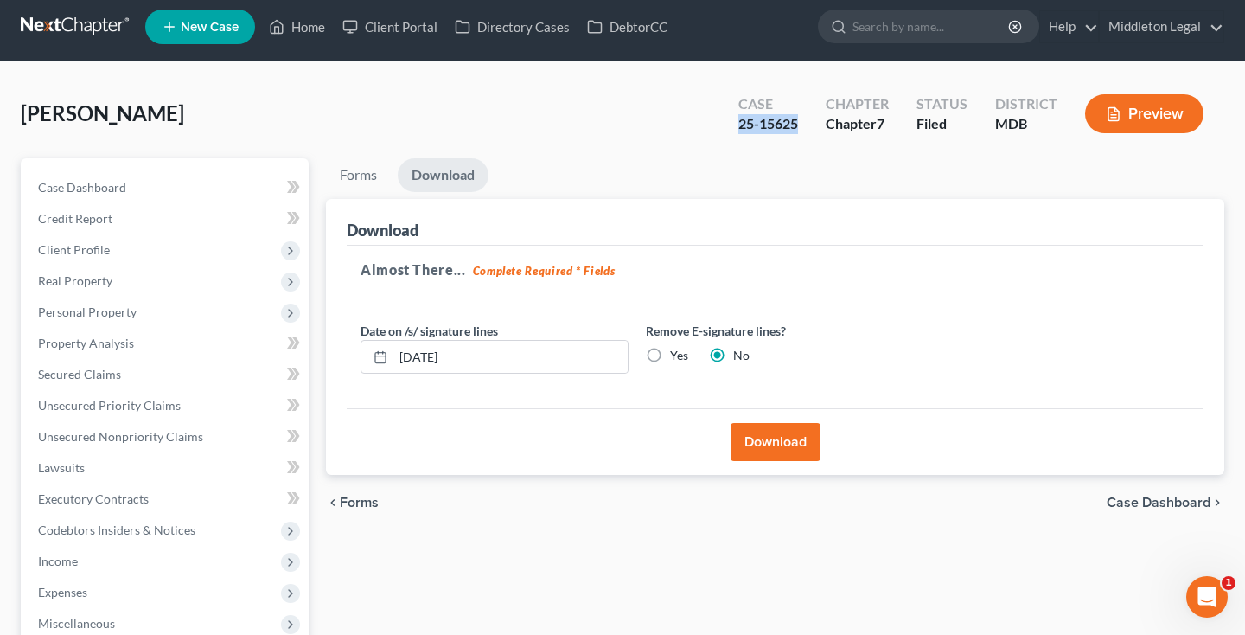
click at [764, 446] on button "Download" at bounding box center [776, 442] width 90 height 38
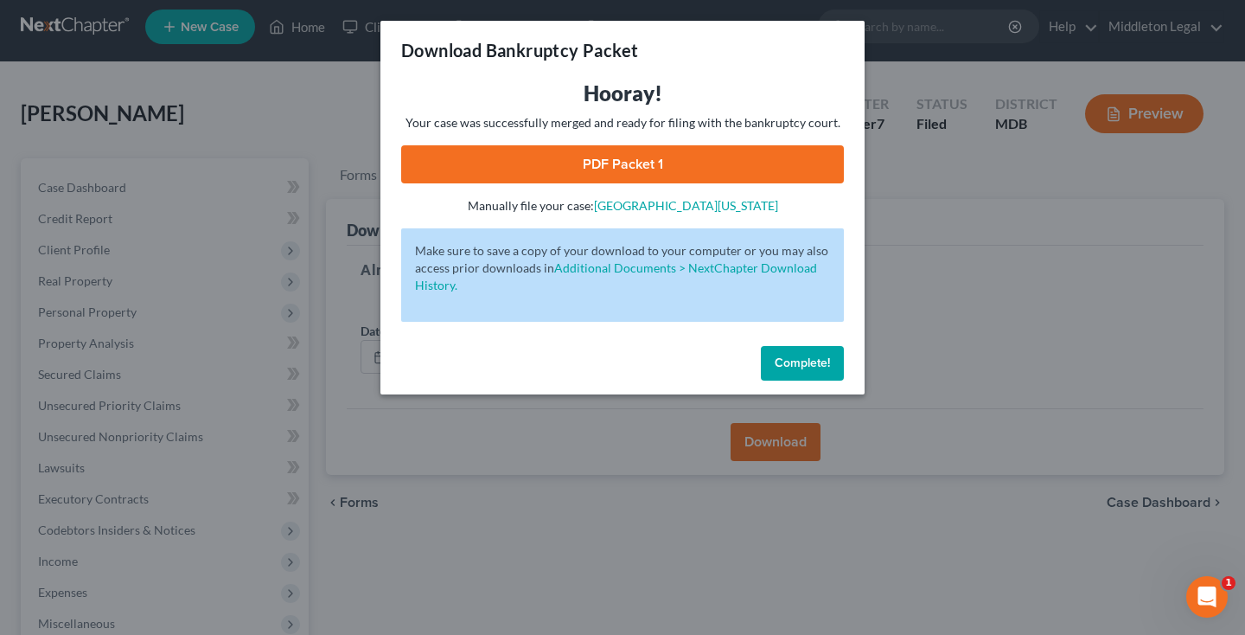
click at [656, 175] on link "PDF Packet 1" at bounding box center [622, 164] width 443 height 38
click at [795, 370] on button "Complete!" at bounding box center [802, 363] width 83 height 35
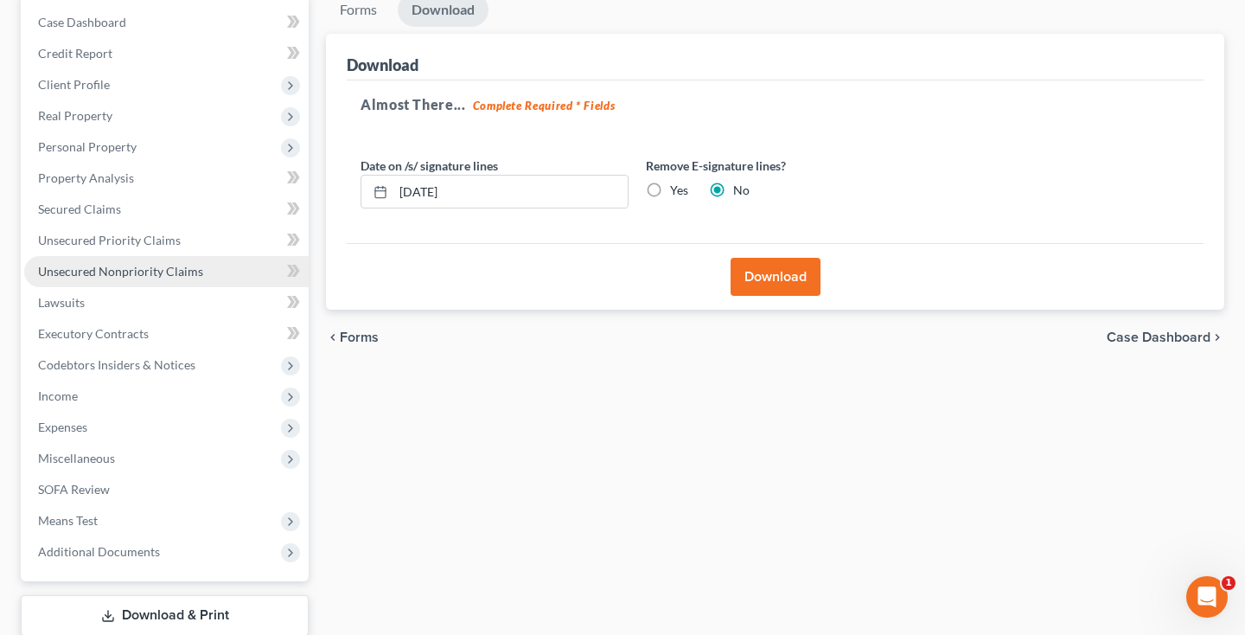
scroll to position [179, 0]
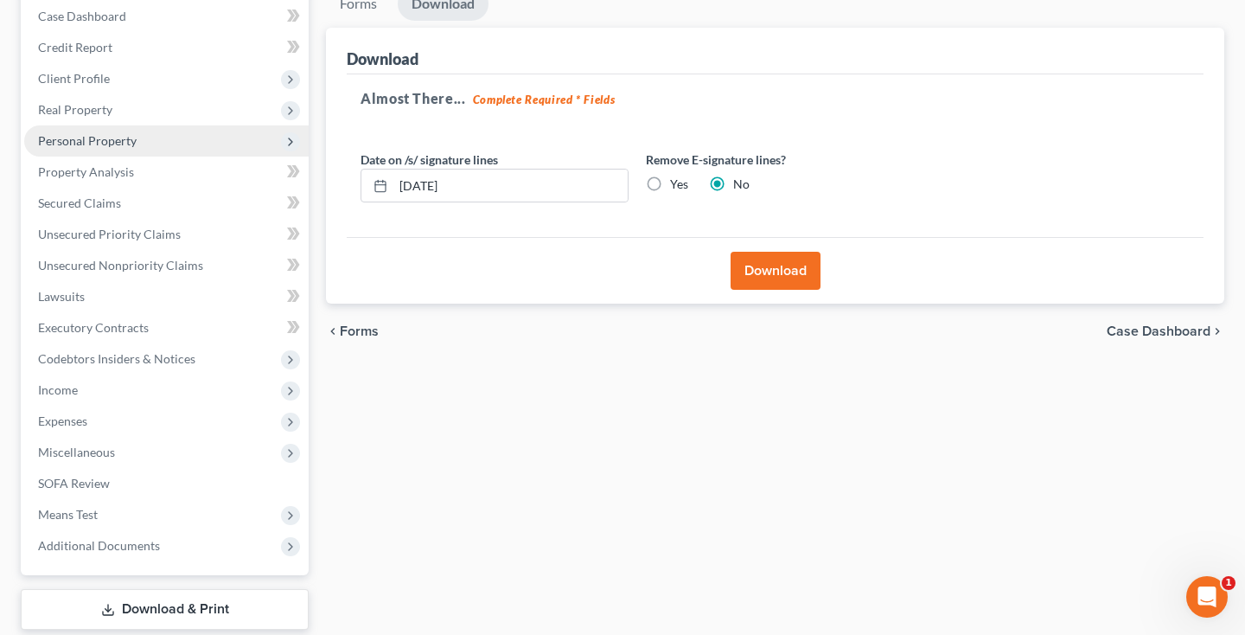
click at [116, 140] on span "Personal Property" at bounding box center [87, 140] width 99 height 15
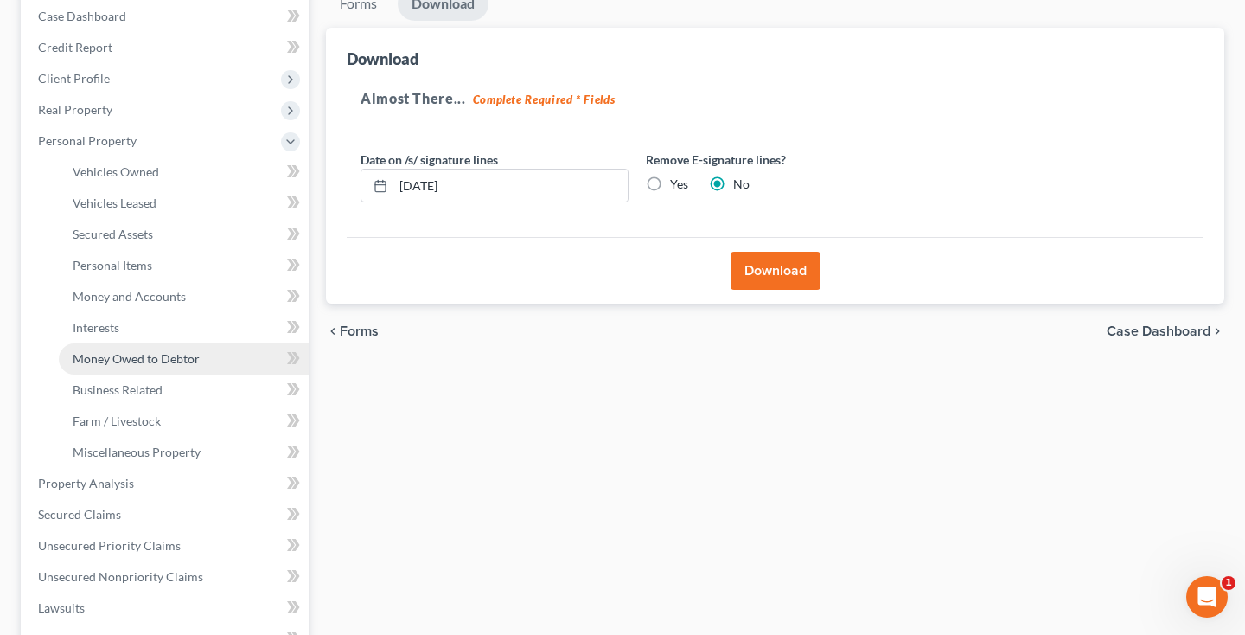
click at [113, 356] on span "Money Owed to Debtor" at bounding box center [136, 358] width 127 height 15
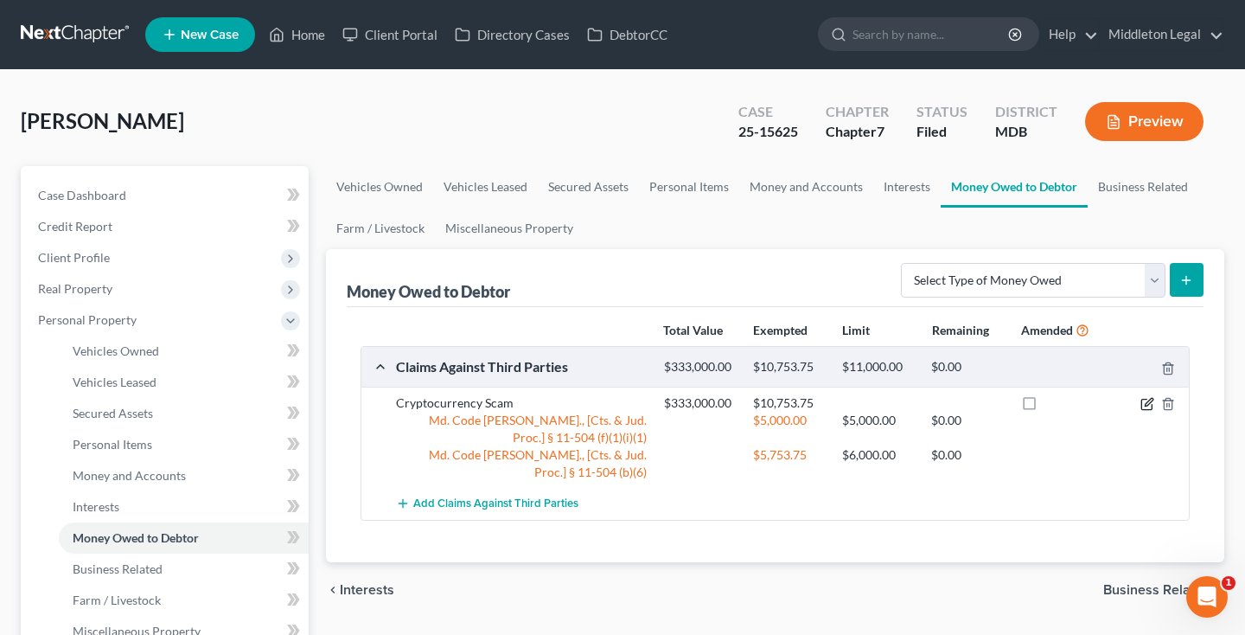
click at [1152, 404] on icon "button" at bounding box center [1146, 404] width 10 height 10
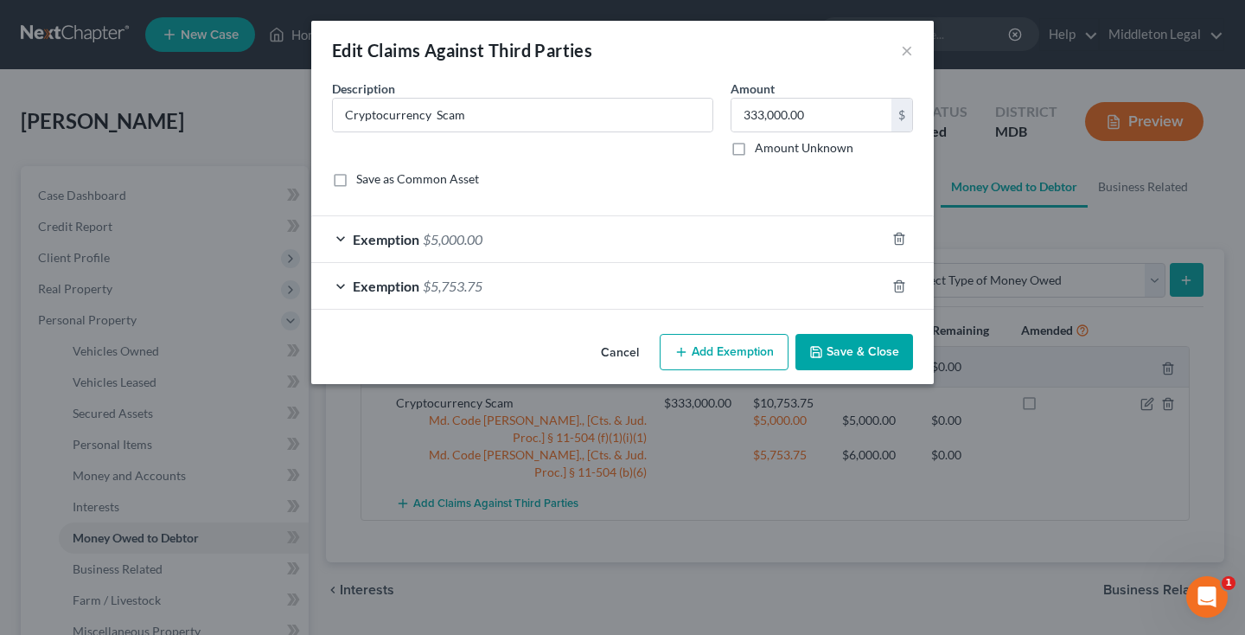
click at [756, 367] on button "Add Exemption" at bounding box center [724, 352] width 129 height 36
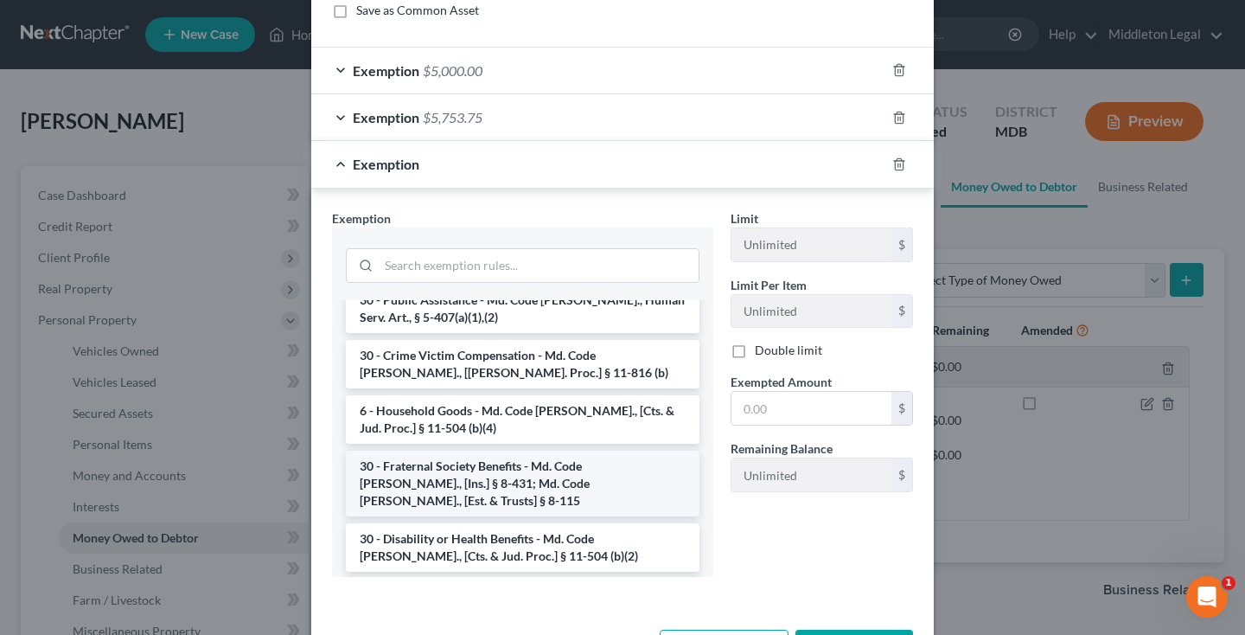
scroll to position [280, 0]
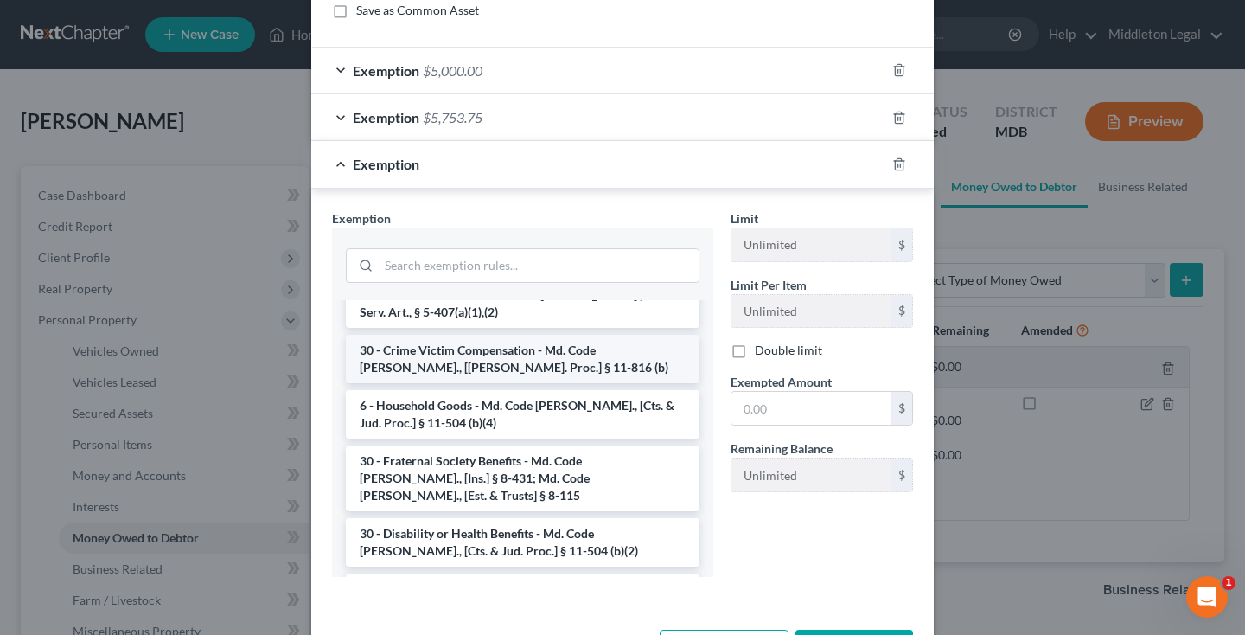
click at [569, 346] on li "30 - Crime Victim Compensation - Md. Code [PERSON_NAME]., [[PERSON_NAME]. Proc.…" at bounding box center [523, 359] width 354 height 48
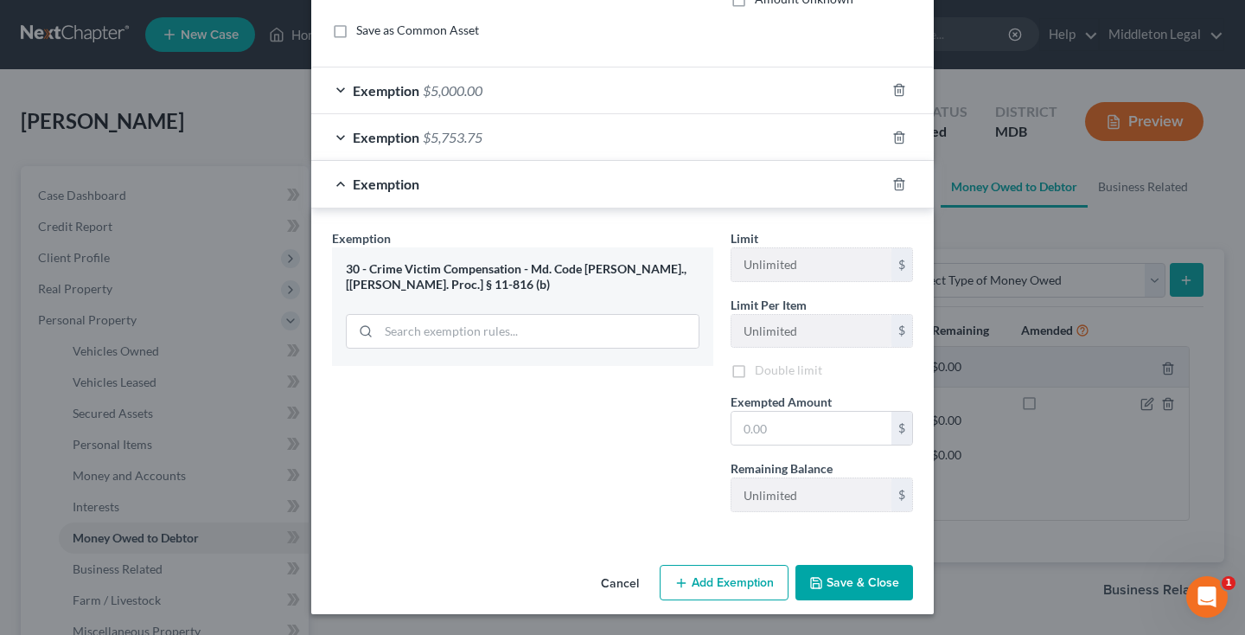
scroll to position [149, 0]
drag, startPoint x: 371, startPoint y: 269, endPoint x: 413, endPoint y: 286, distance: 45.8
click at [413, 286] on div "30 - Crime Victim Compensation - Md. Code [PERSON_NAME]., [[PERSON_NAME]. Proc.…" at bounding box center [523, 277] width 354 height 32
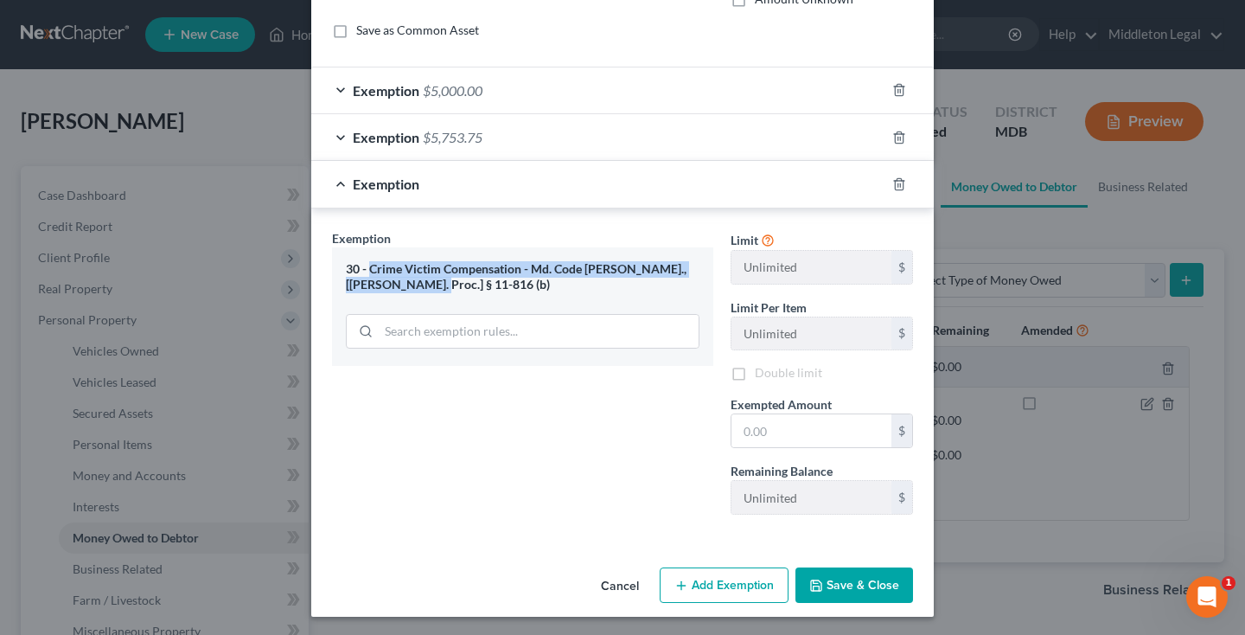
copy div "Crime Victim Compensation - Md. Code [PERSON_NAME]., [[PERSON_NAME]. Proc.] § 1…"
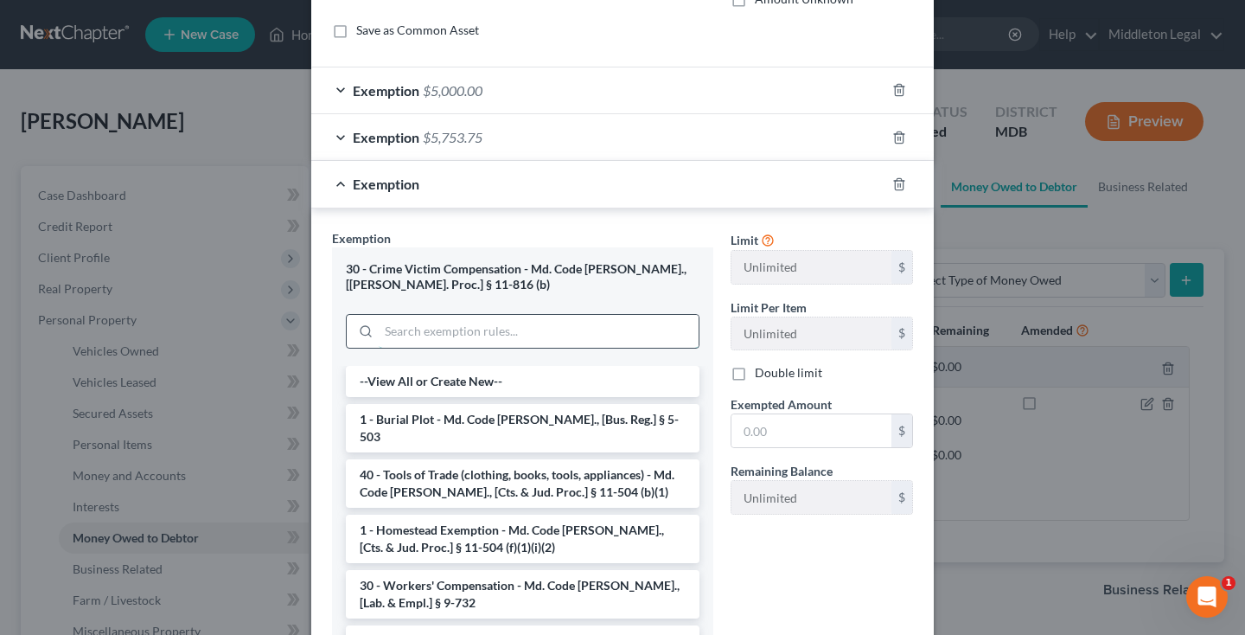
click at [536, 342] on input "search" at bounding box center [539, 331] width 320 height 33
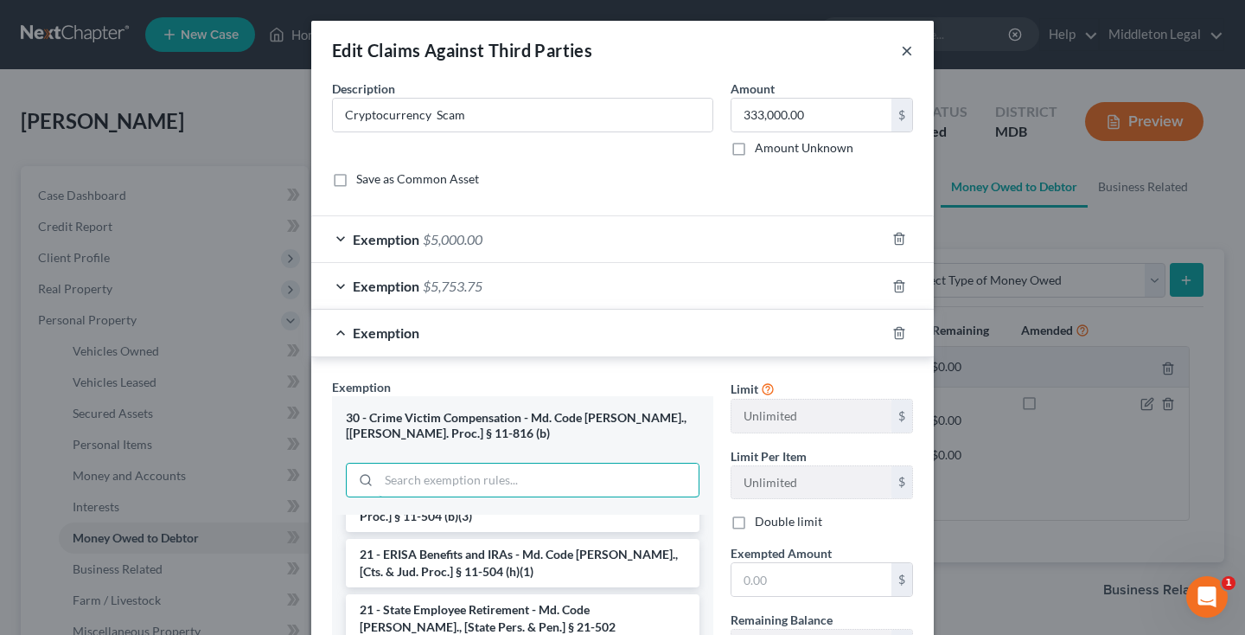
scroll to position [0, 0]
click at [903, 47] on button "×" at bounding box center [907, 50] width 12 height 21
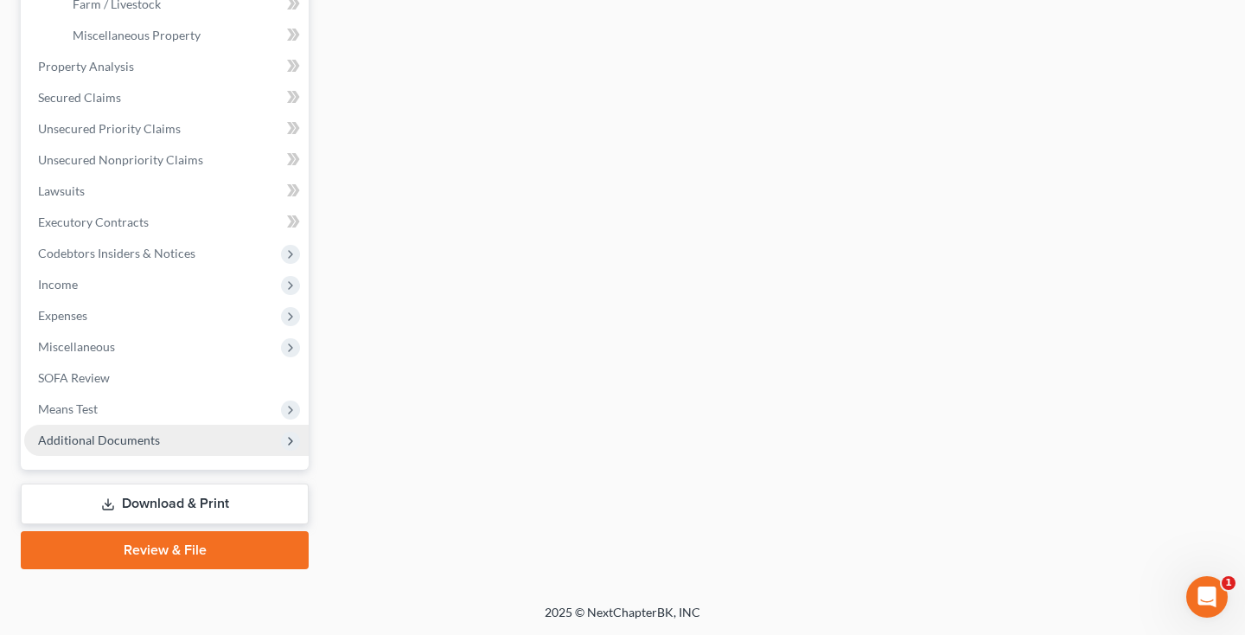
click at [76, 446] on span "Additional Documents" at bounding box center [99, 439] width 122 height 15
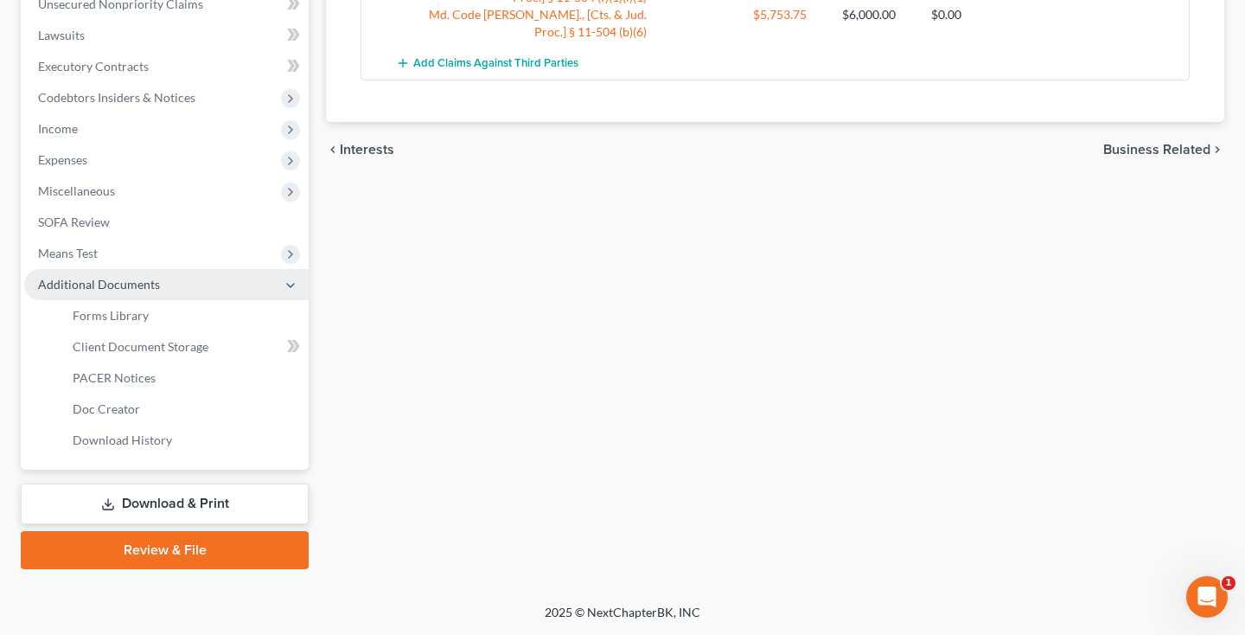
scroll to position [440, 0]
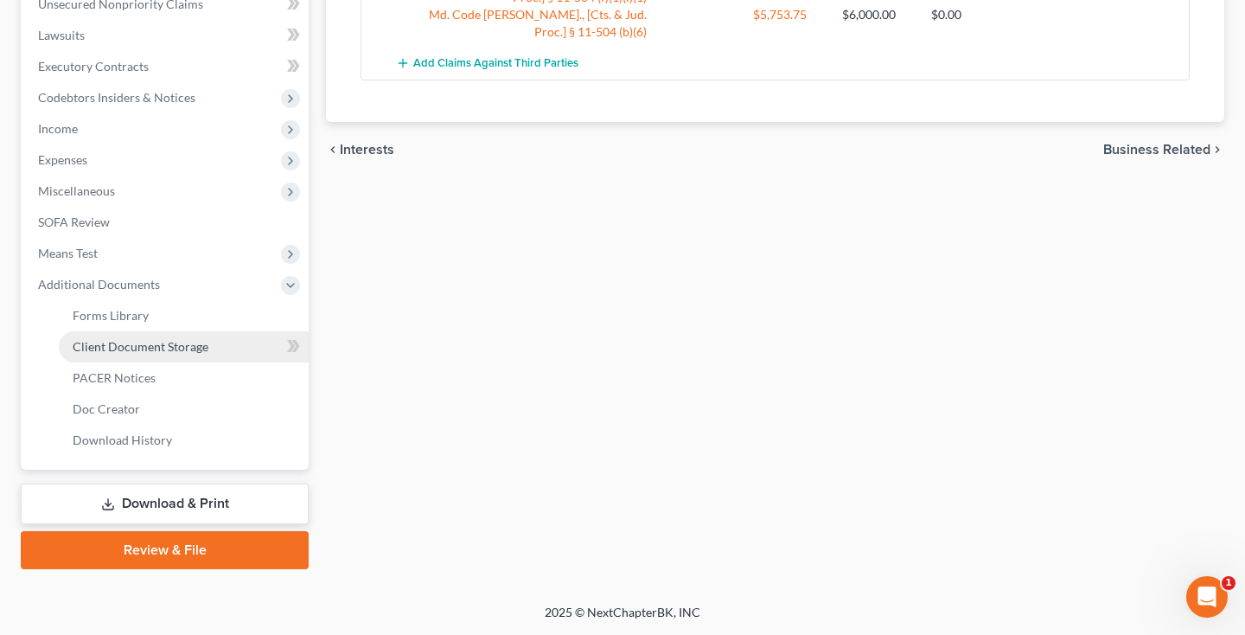
click at [150, 349] on span "Client Document Storage" at bounding box center [141, 346] width 136 height 15
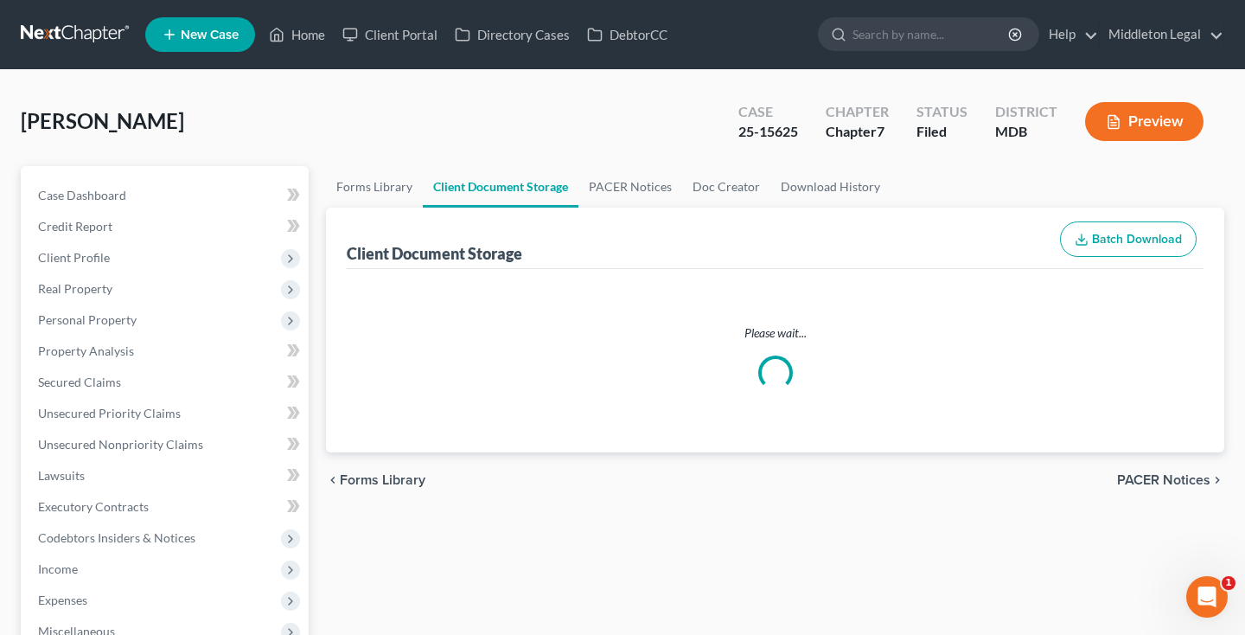
select select "14"
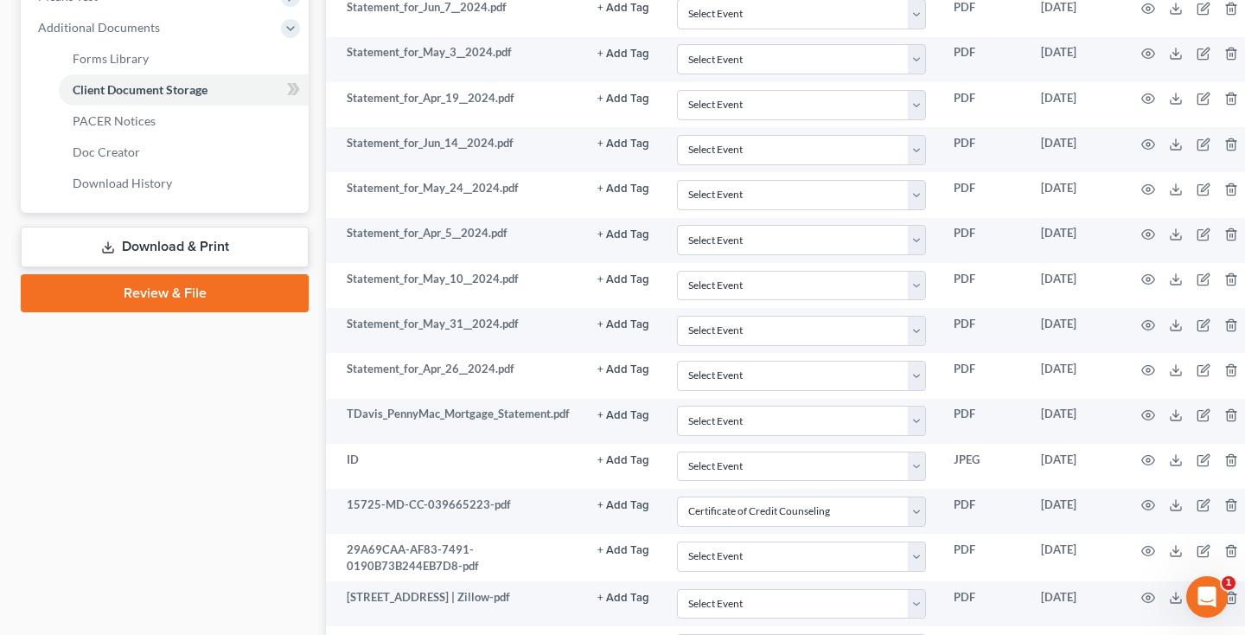
scroll to position [690, 0]
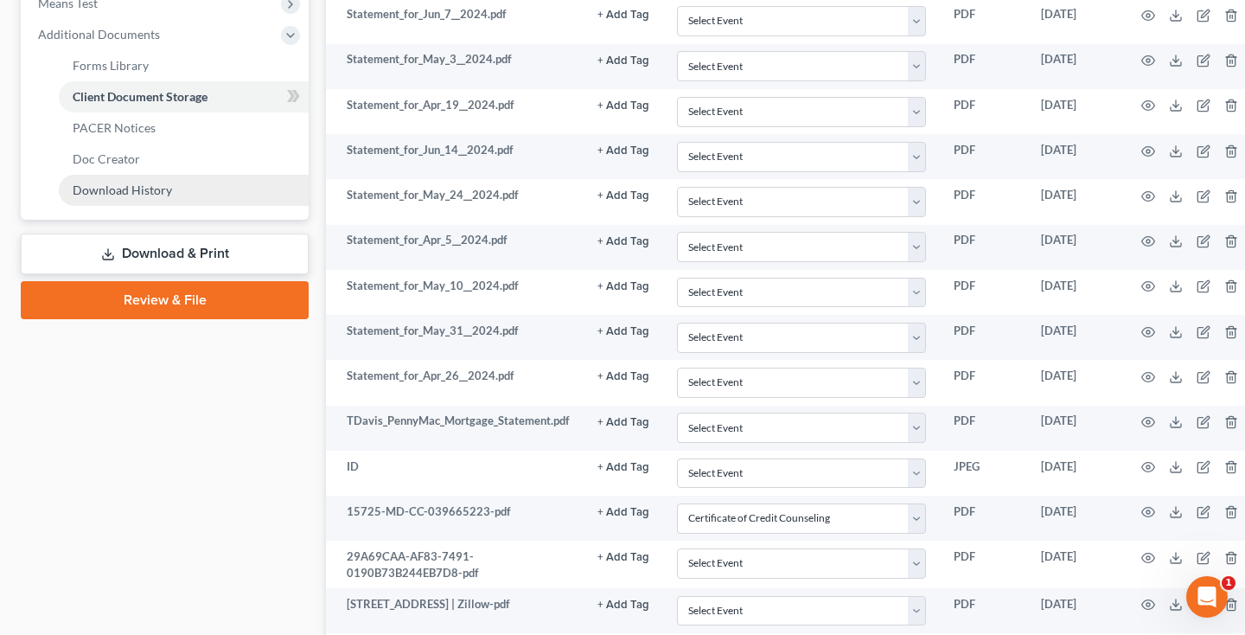
click at [135, 186] on span "Download History" at bounding box center [122, 189] width 99 height 15
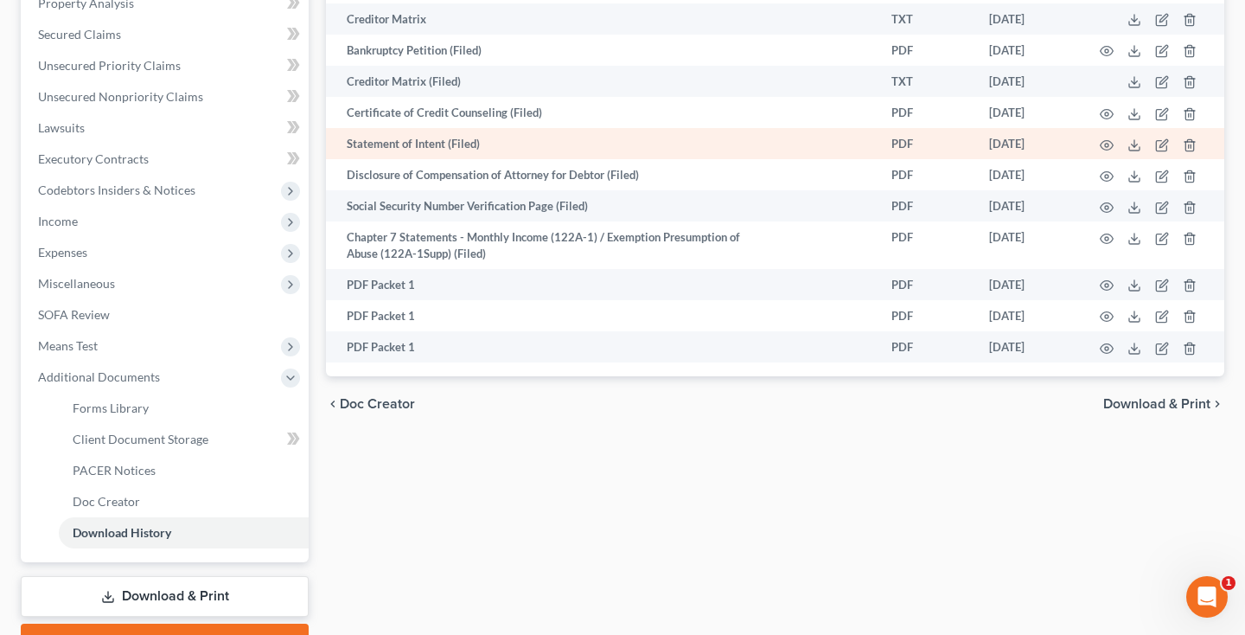
scroll to position [264, 0]
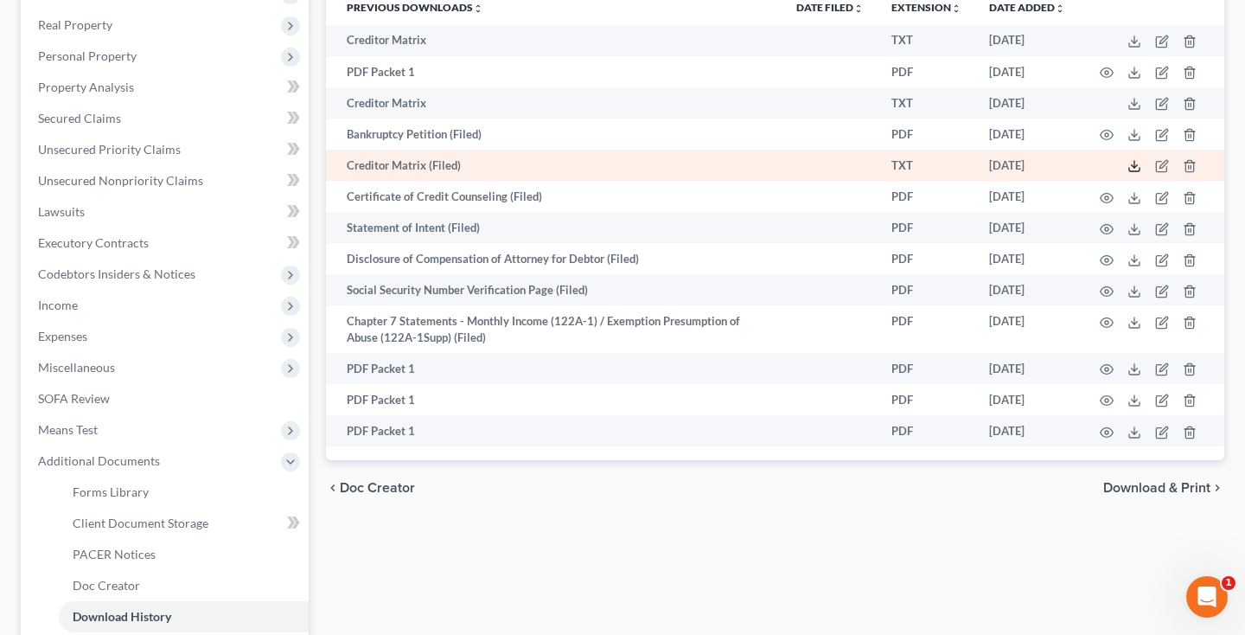
click at [1138, 167] on icon at bounding box center [1134, 166] width 14 height 14
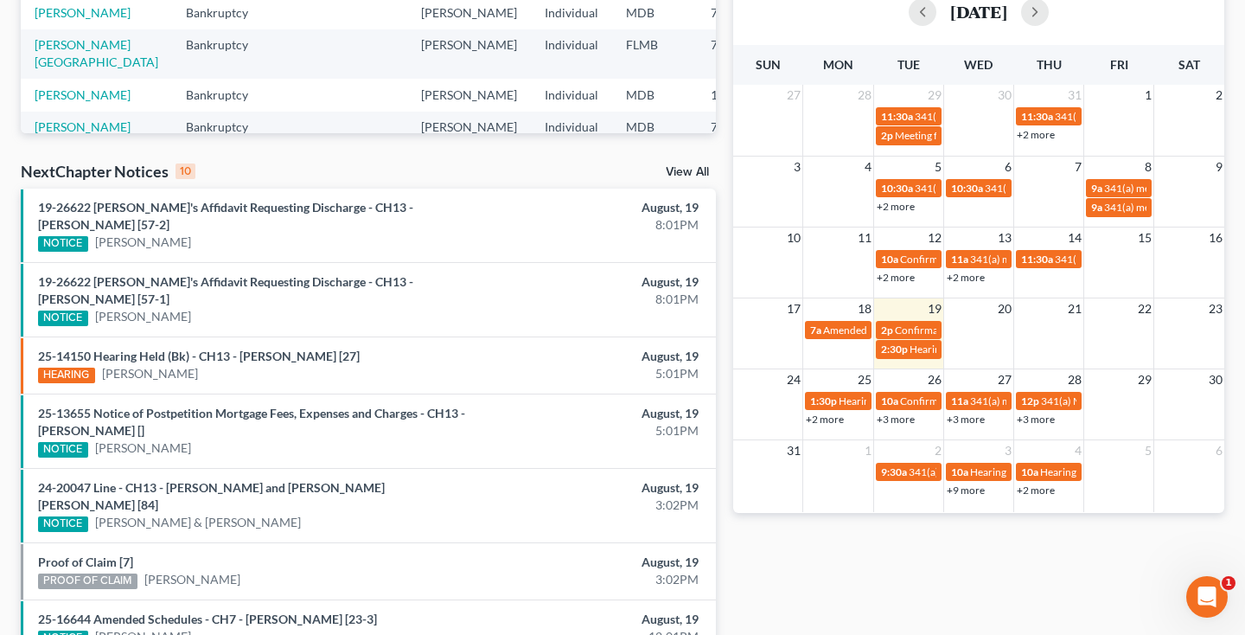
scroll to position [428, 0]
